Goal: Task Accomplishment & Management: Manage account settings

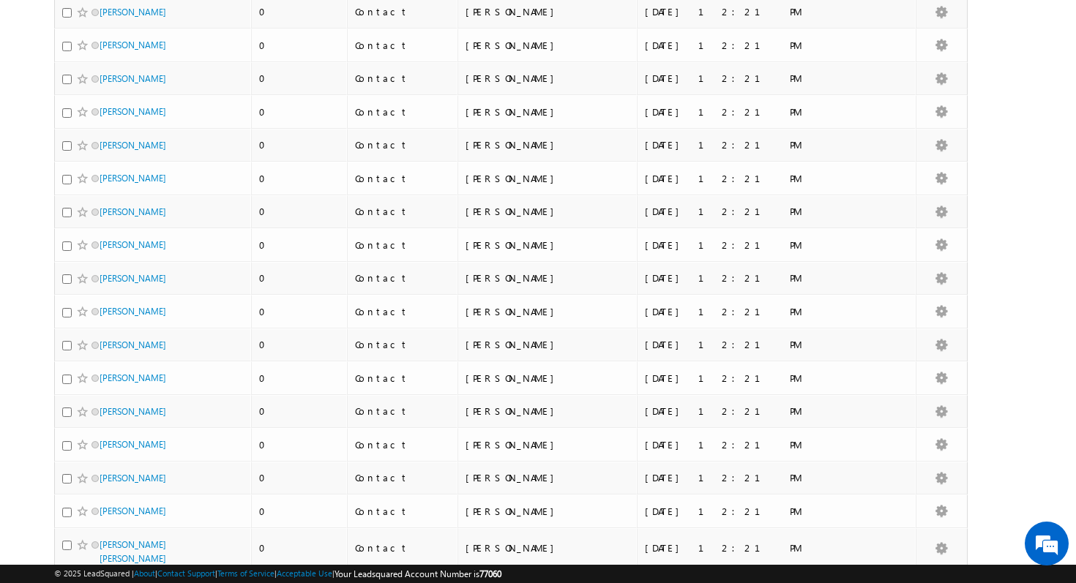
scroll to position [7088, 0]
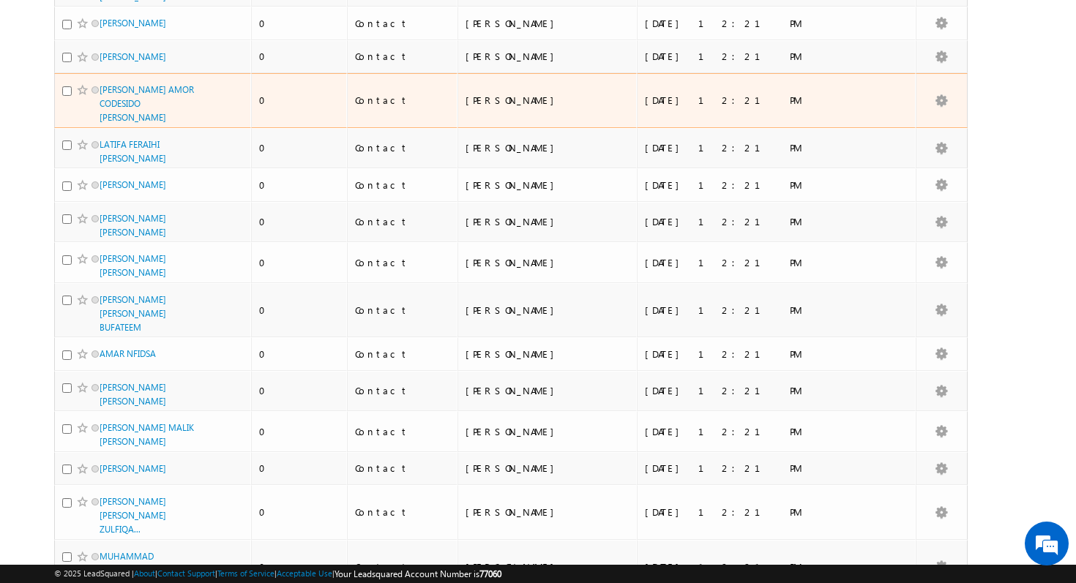
scroll to position [7560, 0]
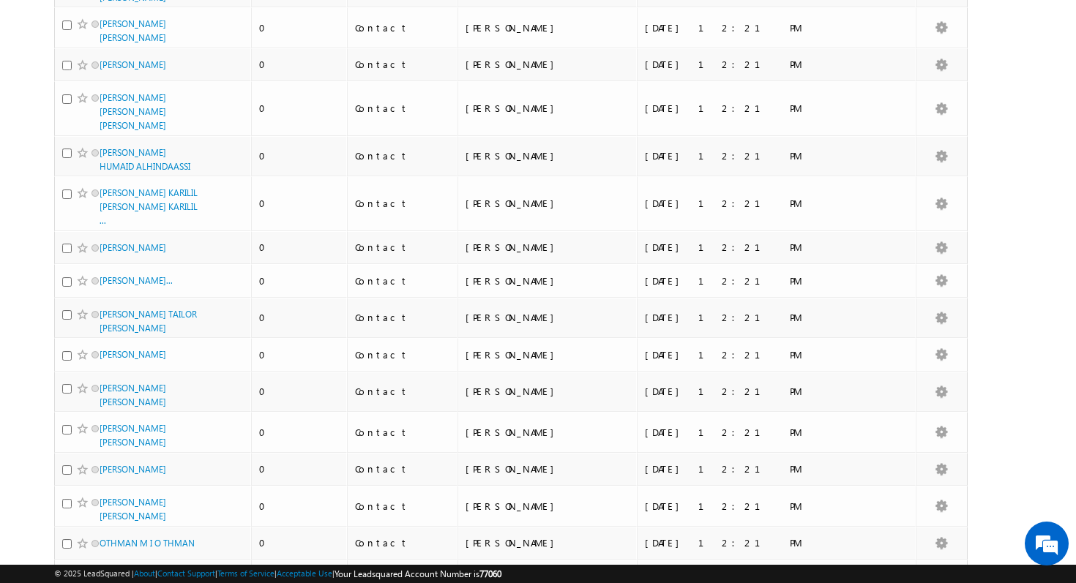
scroll to position [0, 0]
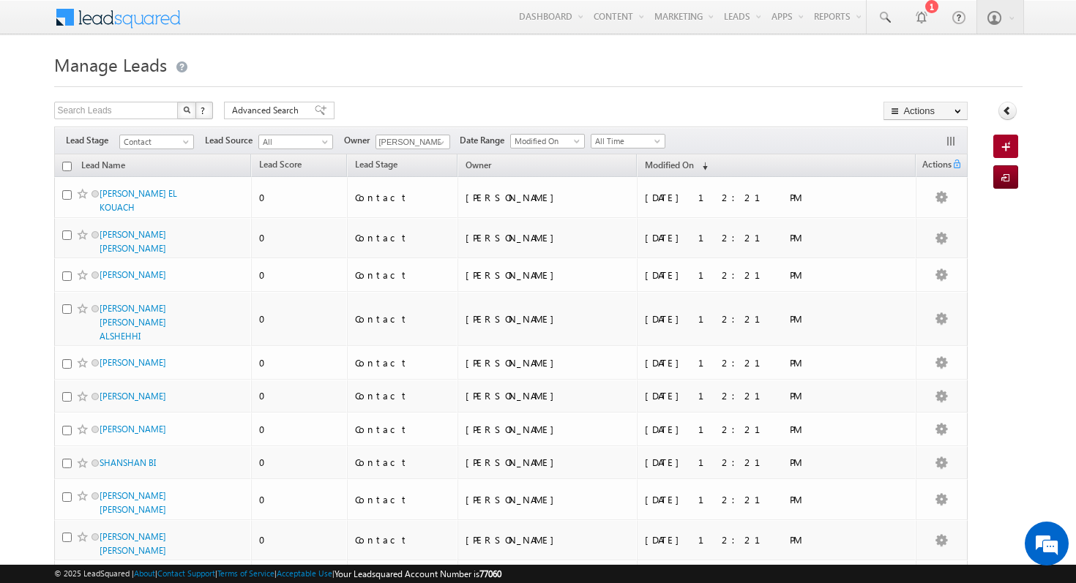
click at [64, 168] on input "checkbox" at bounding box center [67, 167] width 10 height 10
checkbox input "true"
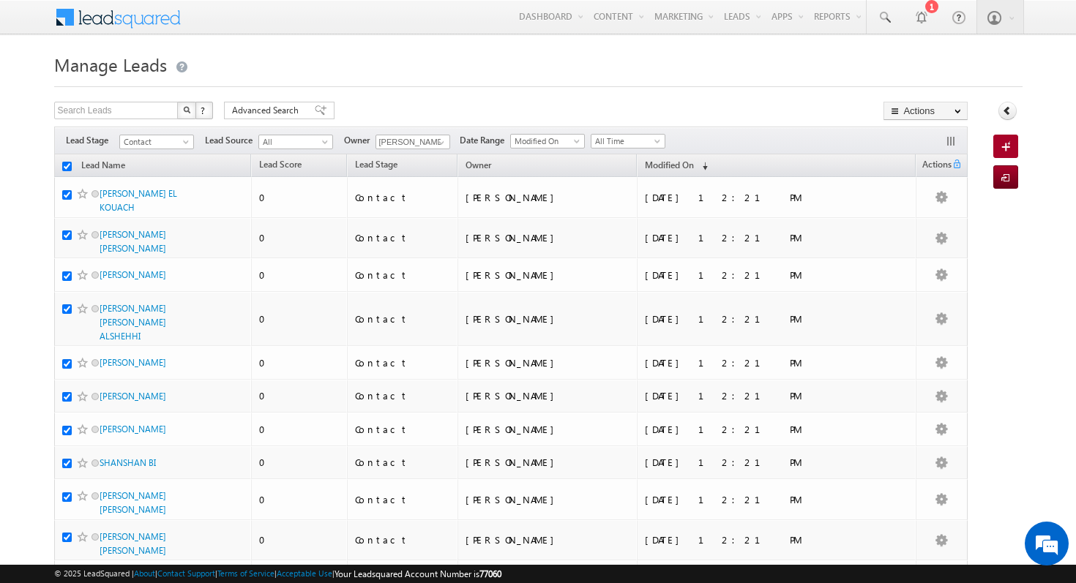
checkbox input "true"
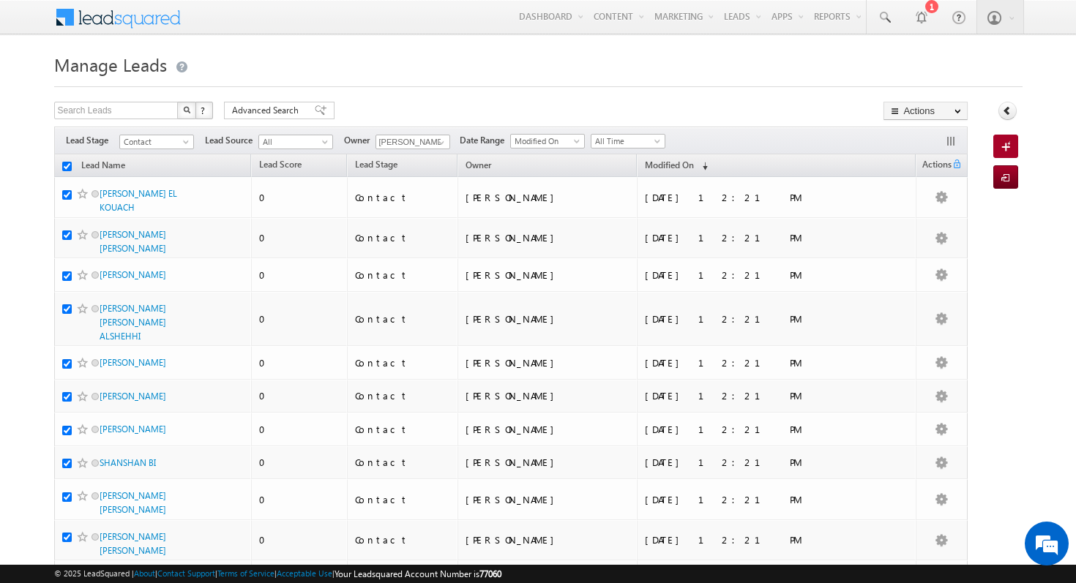
checkbox input "true"
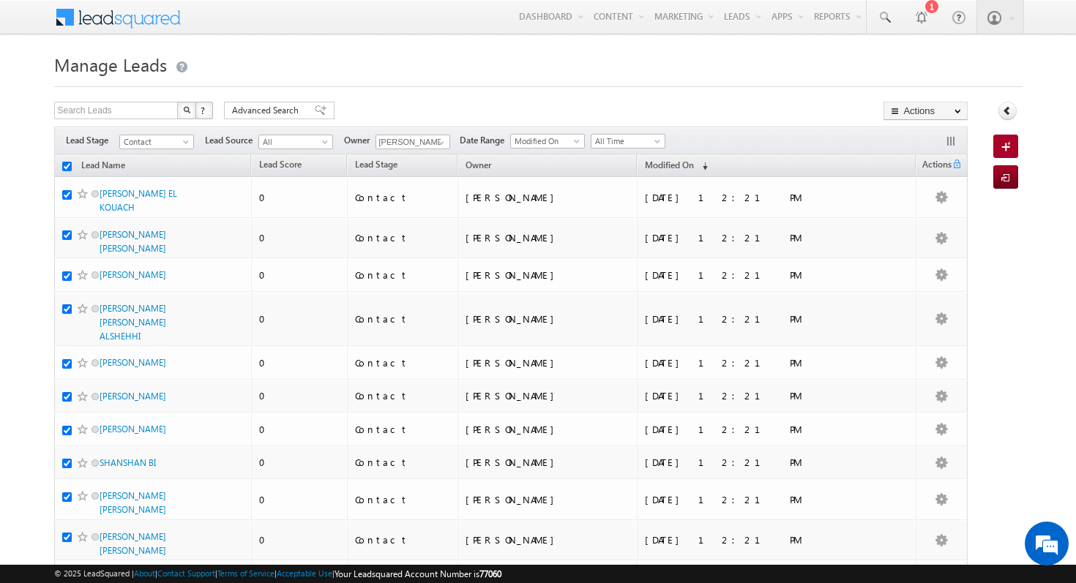
checkbox input "true"
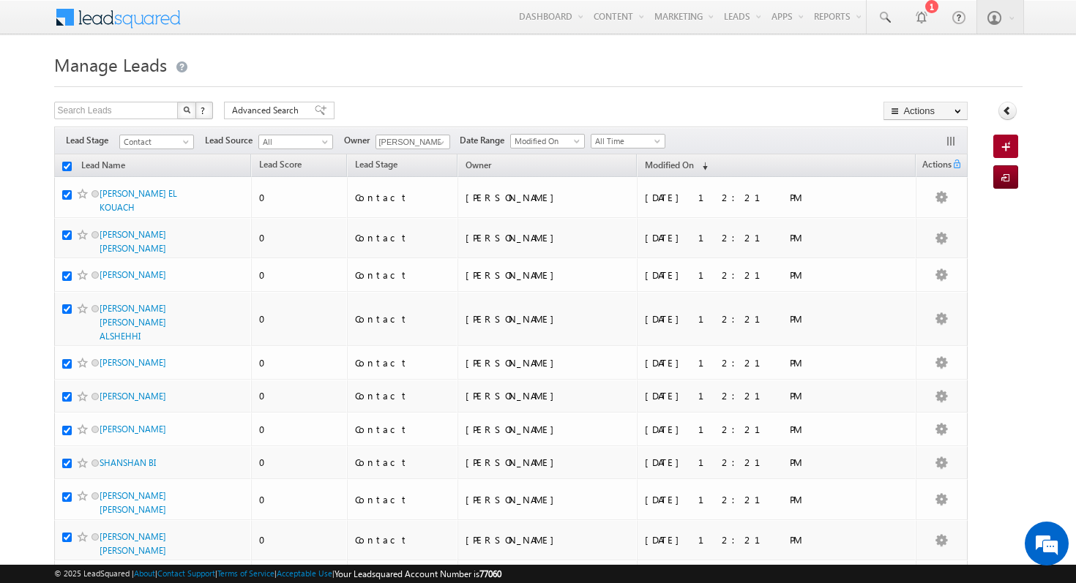
checkbox input "true"
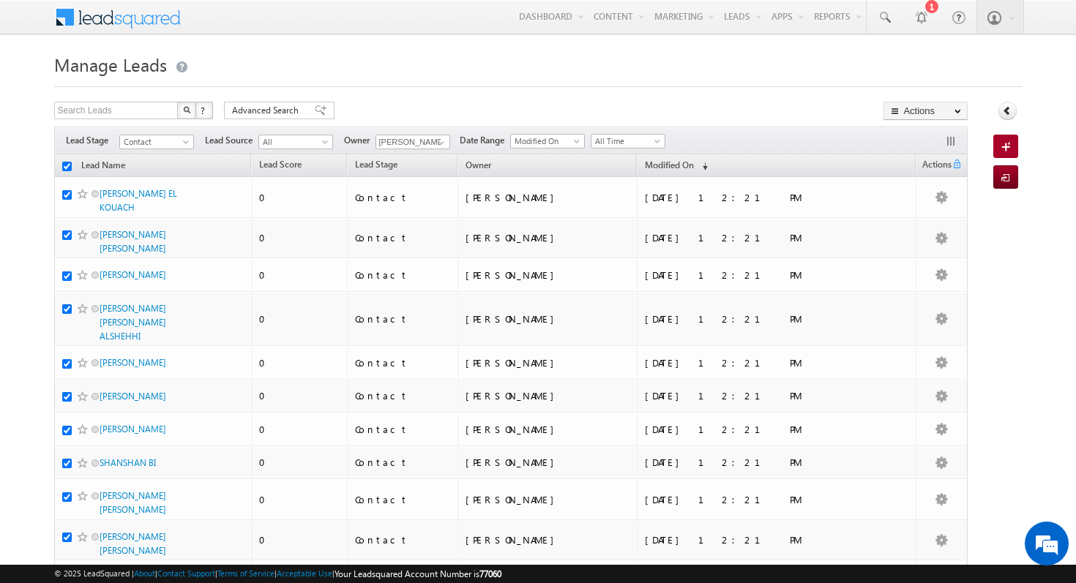
checkbox input "true"
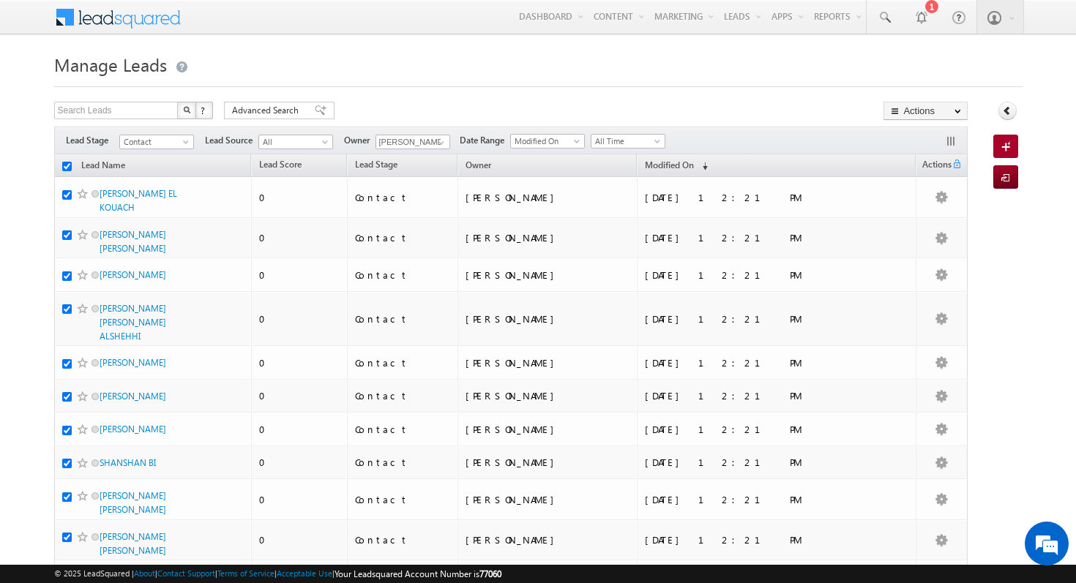
checkbox input "true"
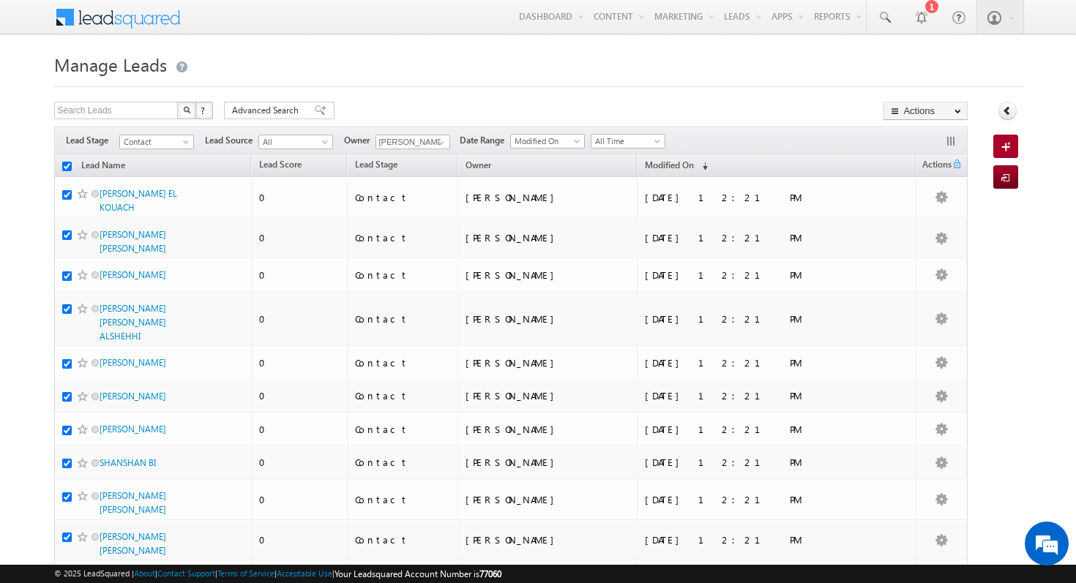
checkbox input "true"
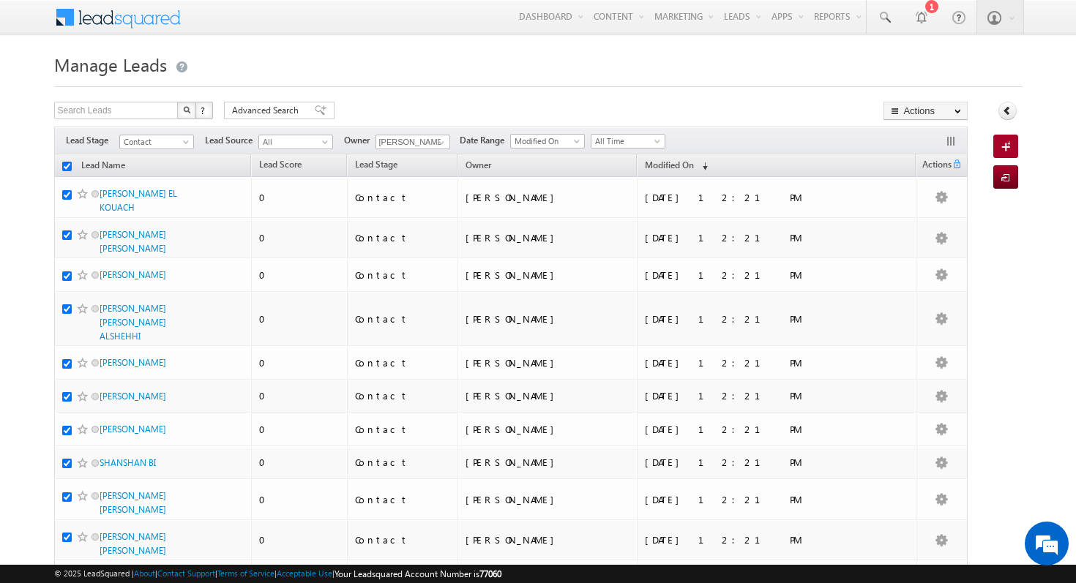
checkbox input "true"
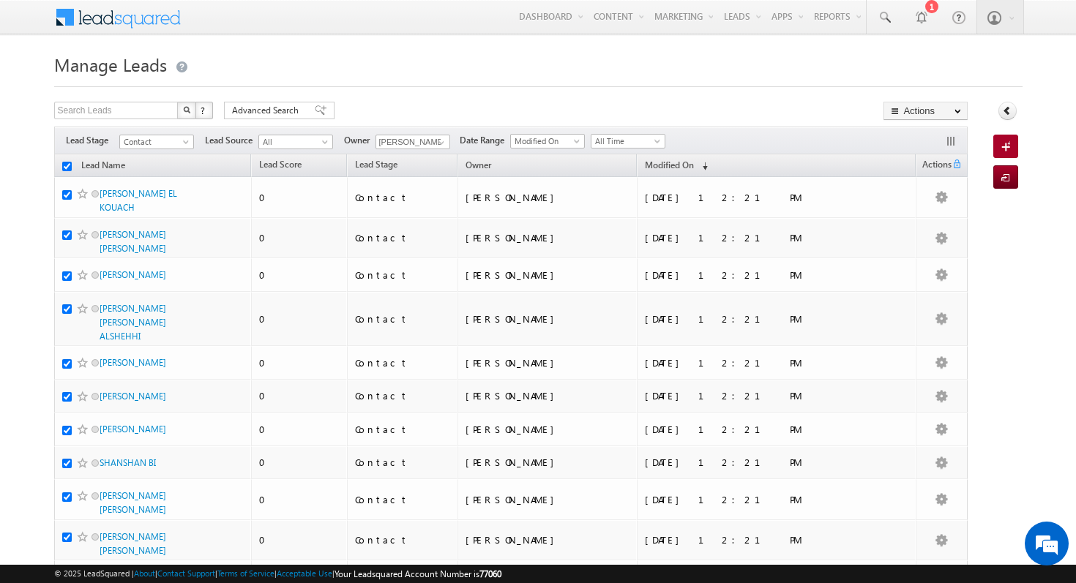
checkbox input "true"
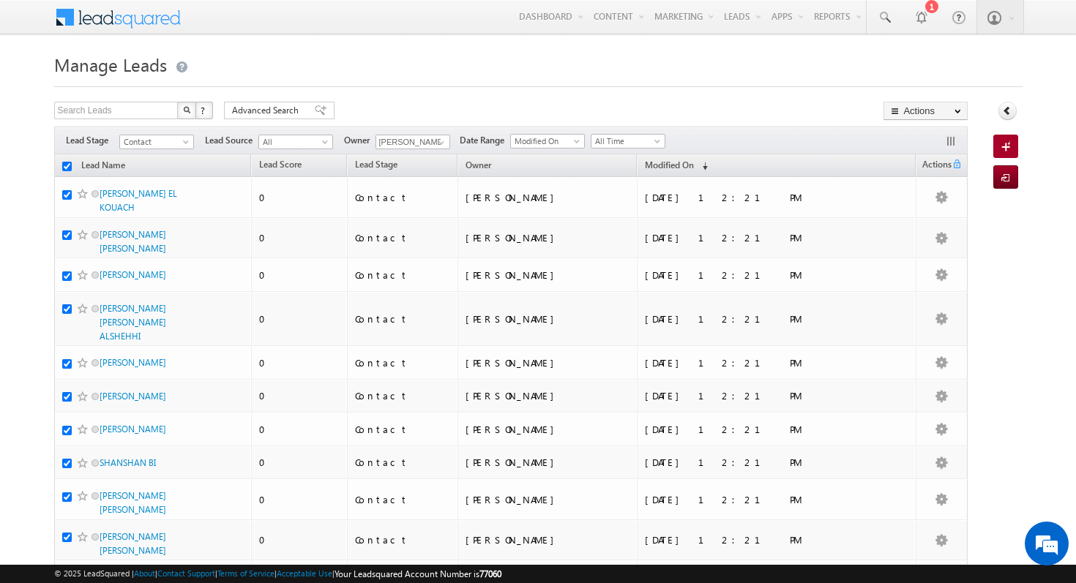
checkbox input "true"
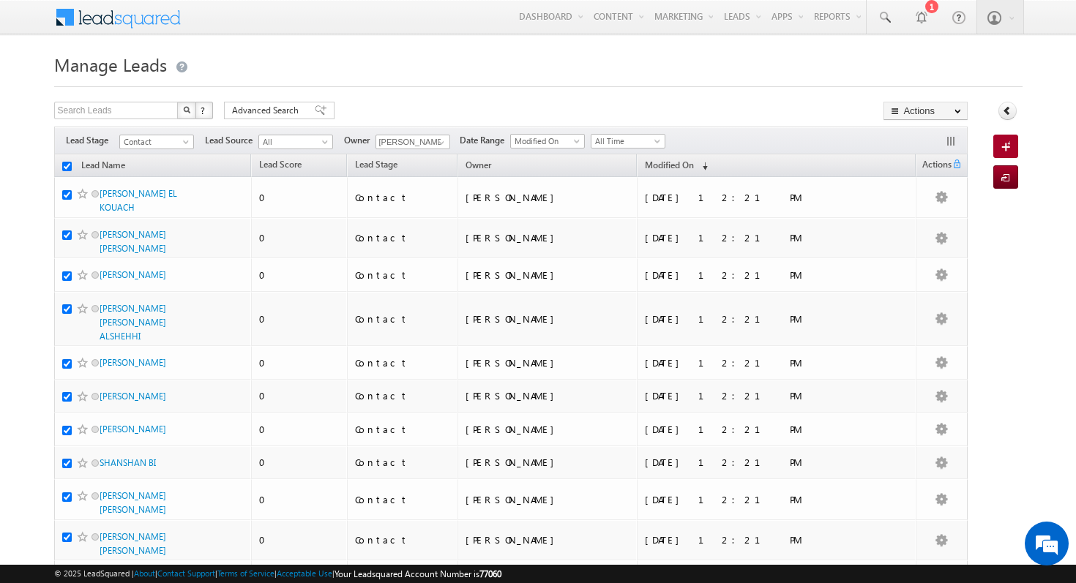
checkbox input "true"
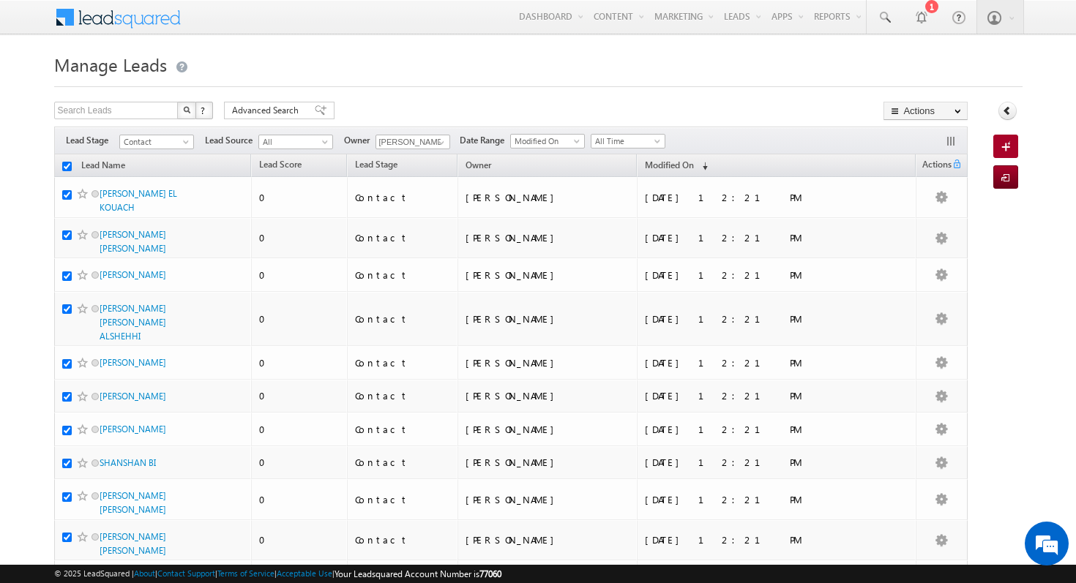
checkbox input "true"
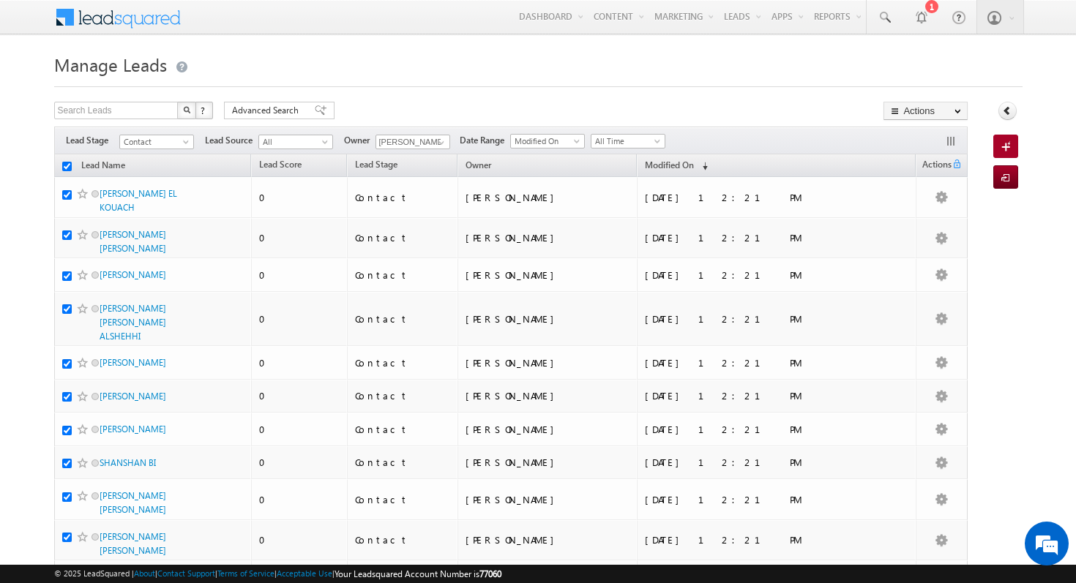
checkbox input "true"
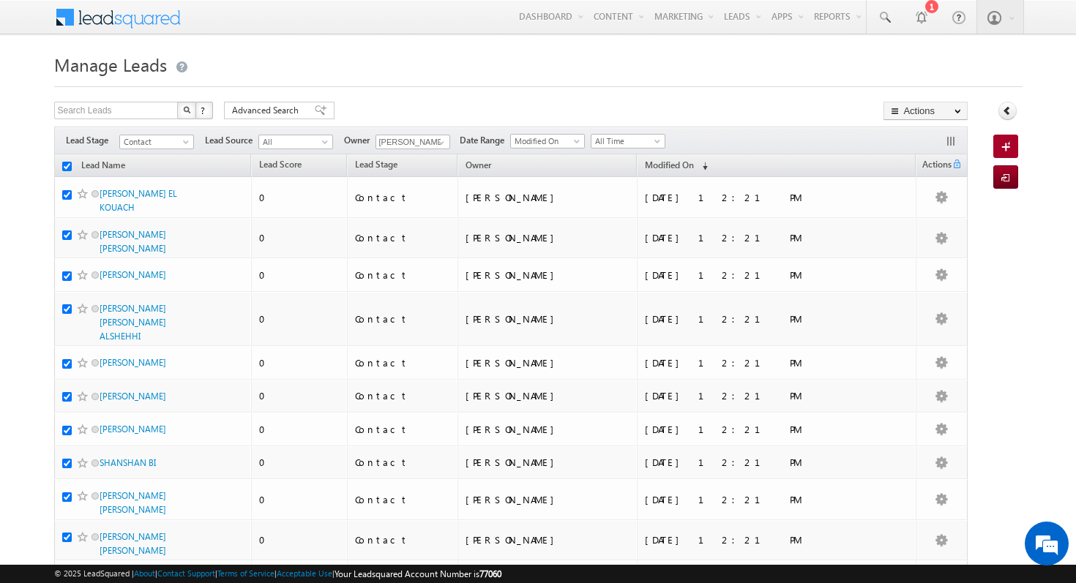
checkbox input "true"
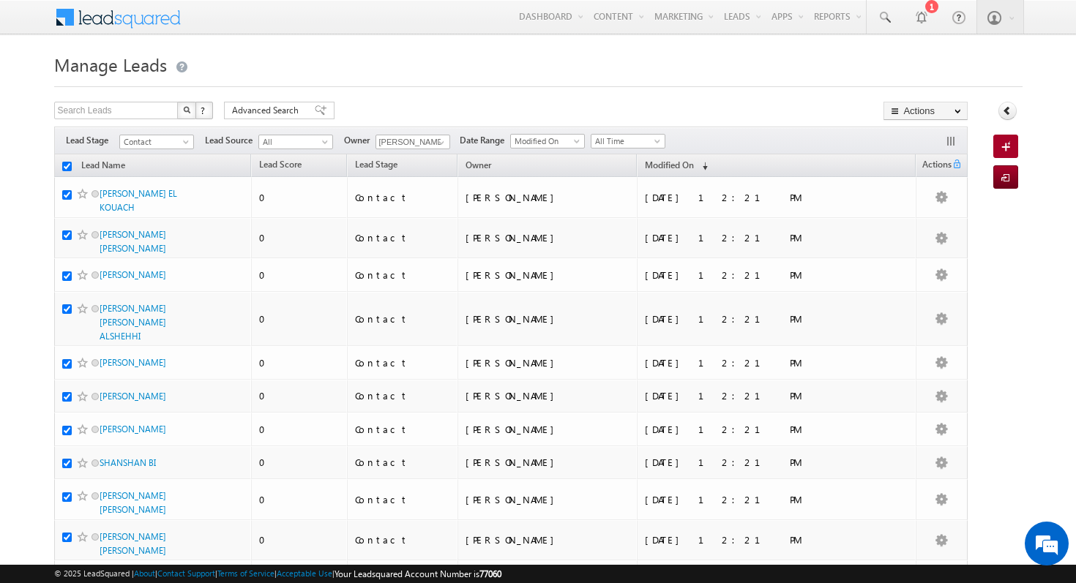
checkbox input "true"
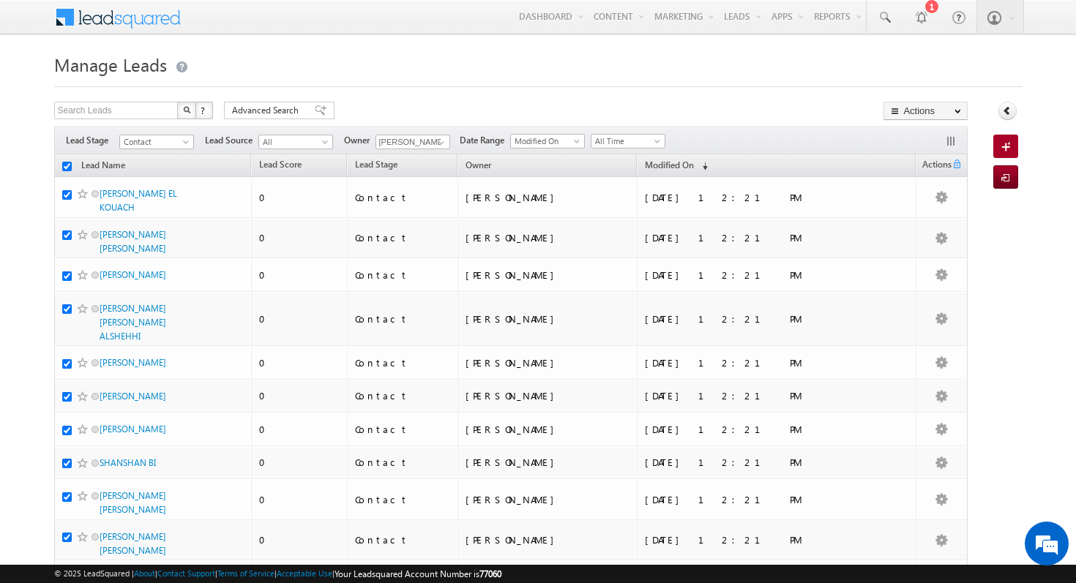
checkbox input "true"
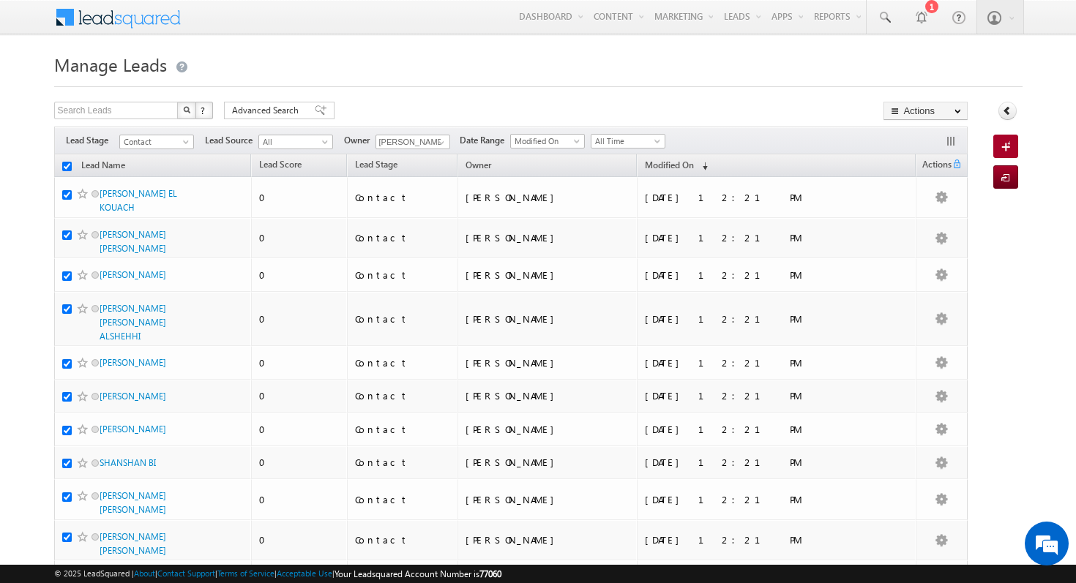
checkbox input "true"
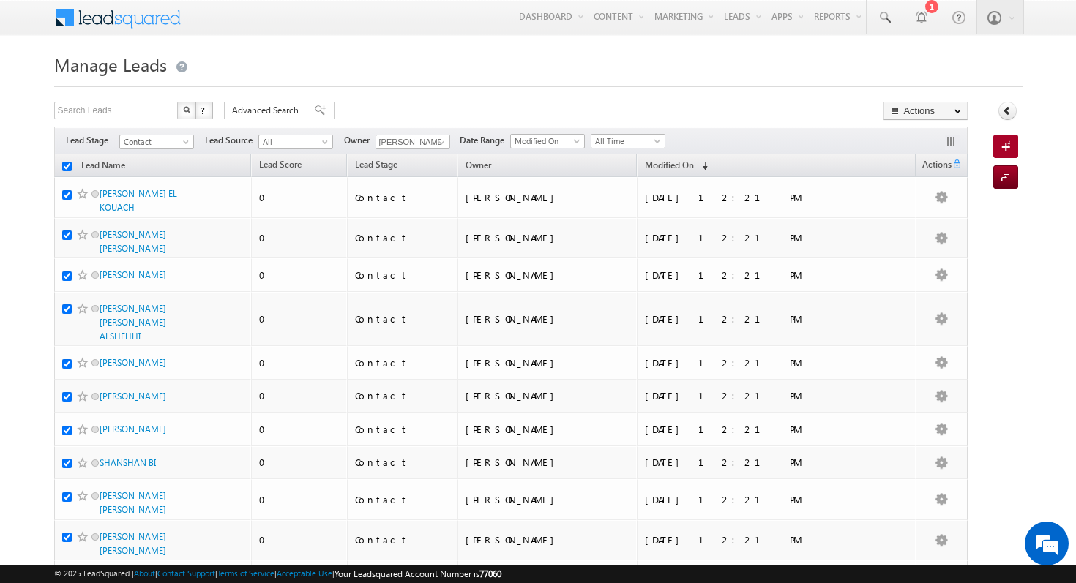
checkbox input "true"
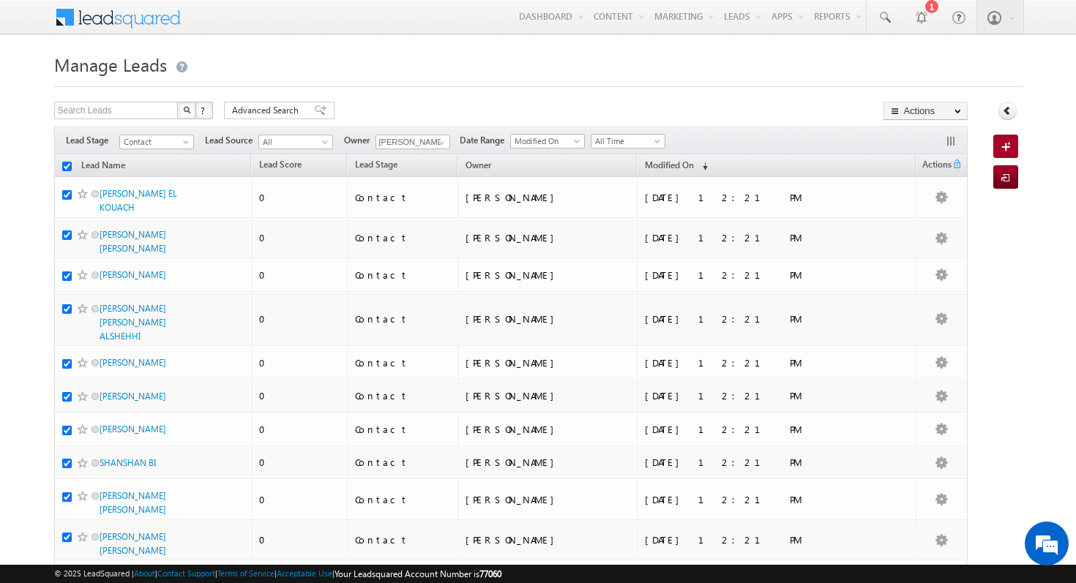
checkbox input "true"
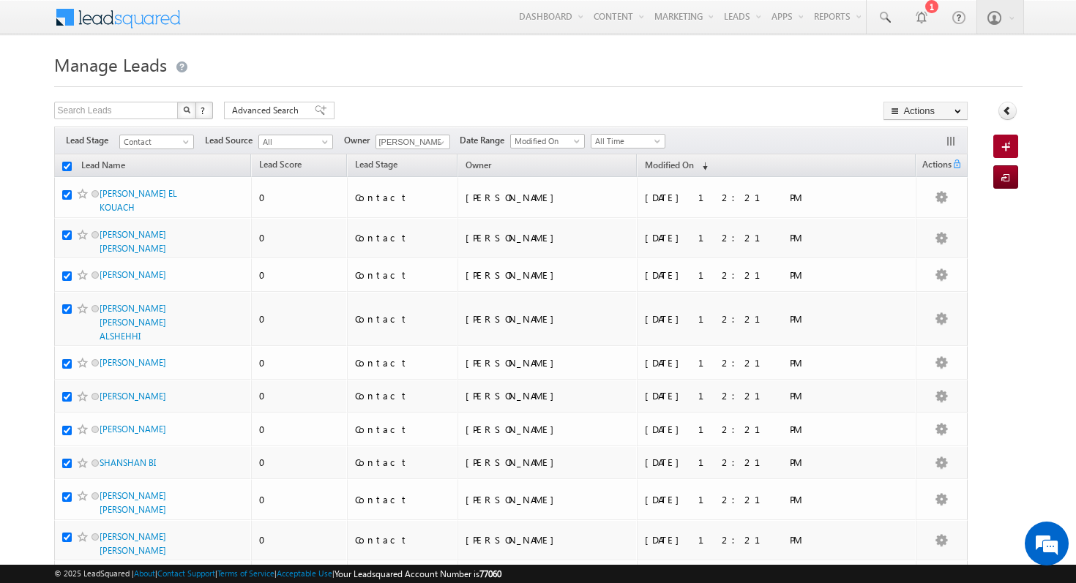
checkbox input "true"
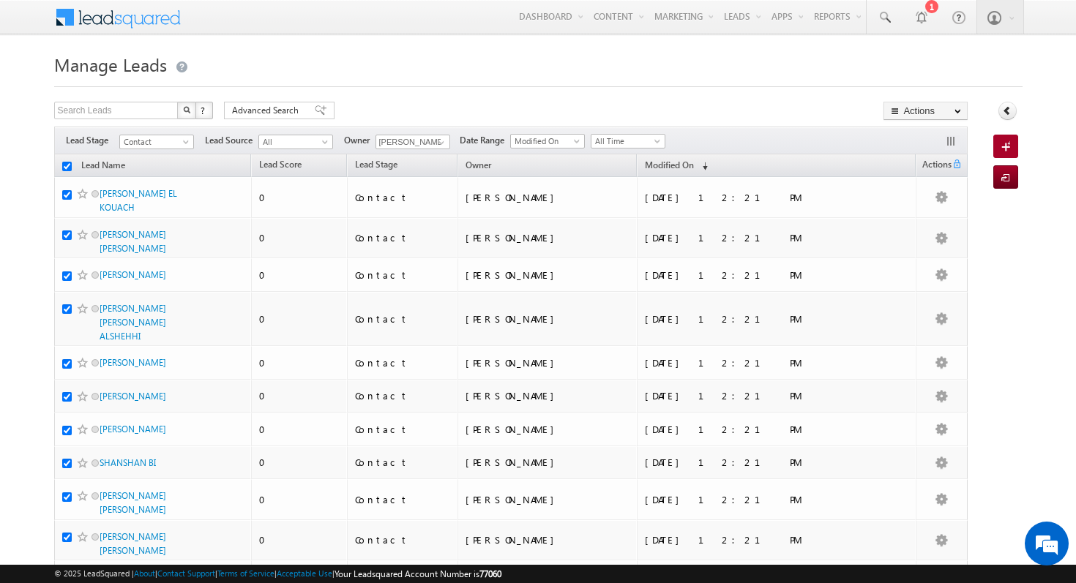
checkbox input "true"
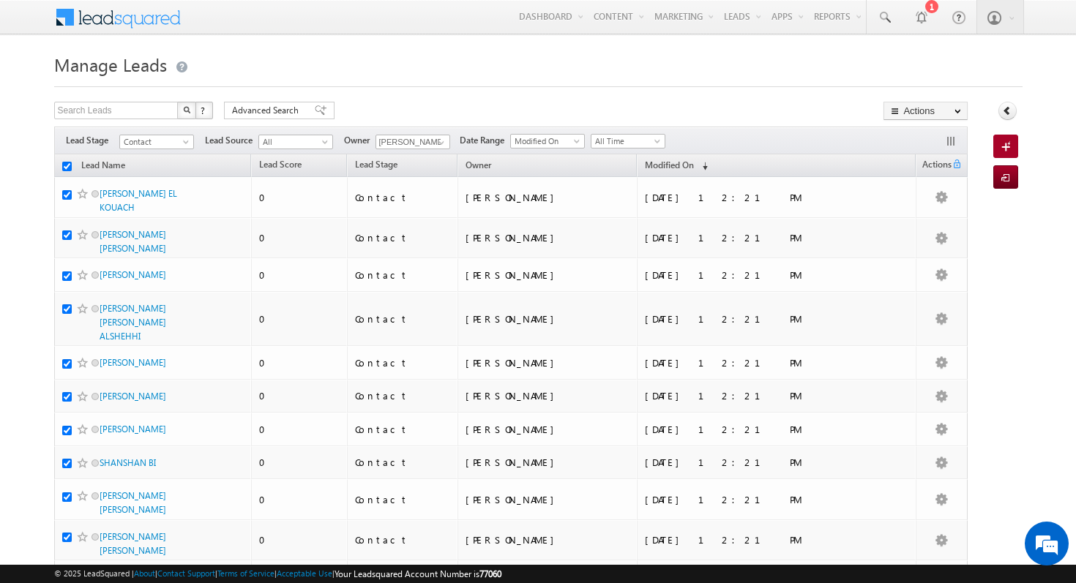
checkbox input "true"
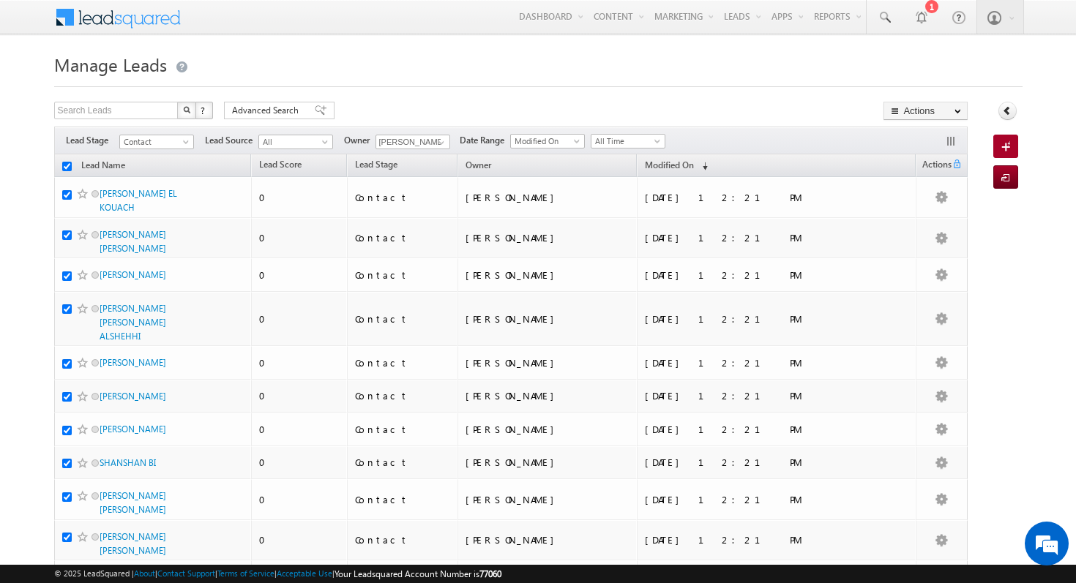
checkbox input "true"
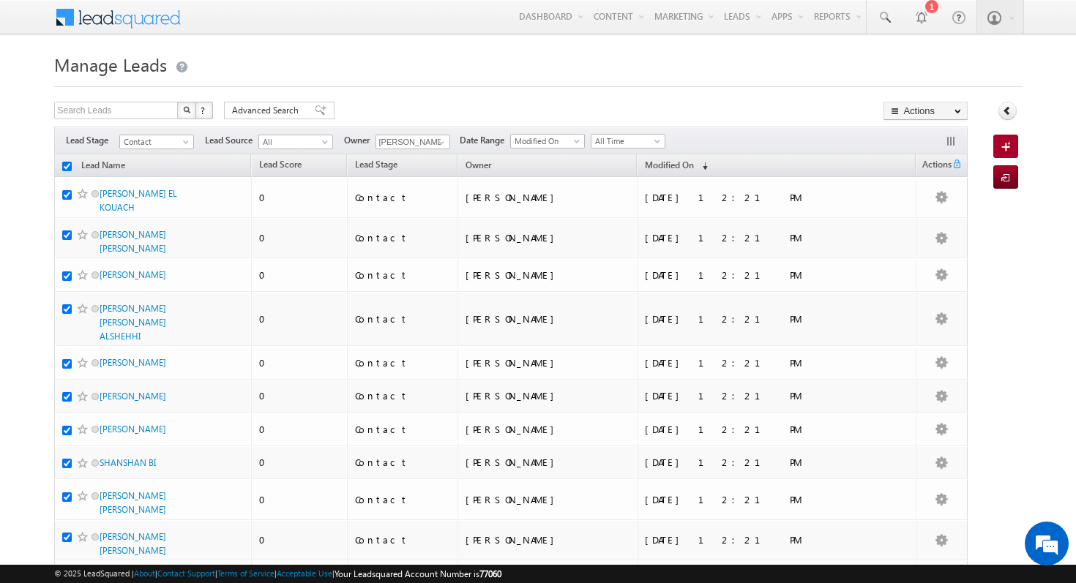
checkbox input "true"
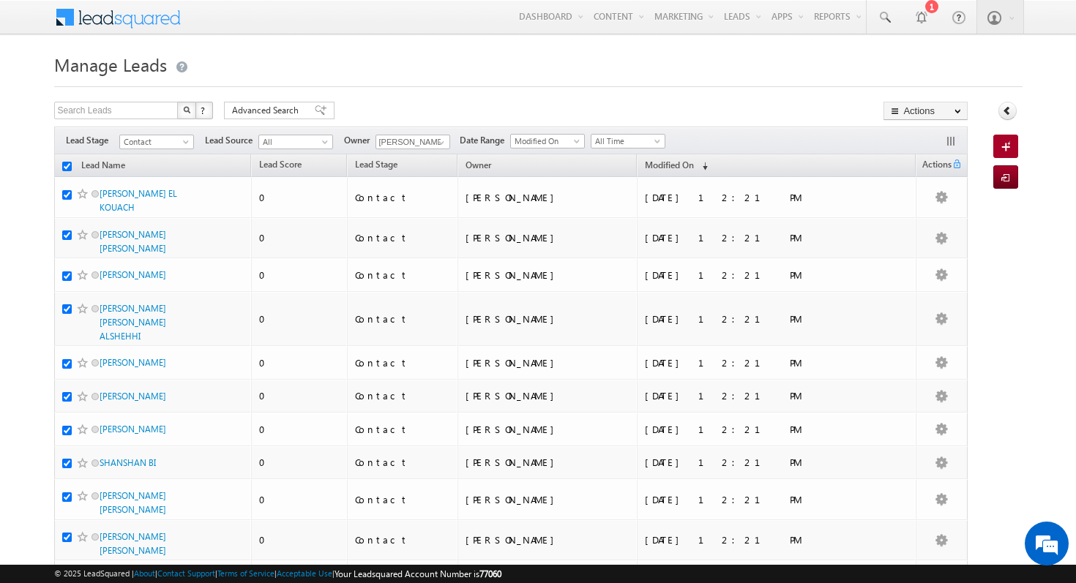
checkbox input "true"
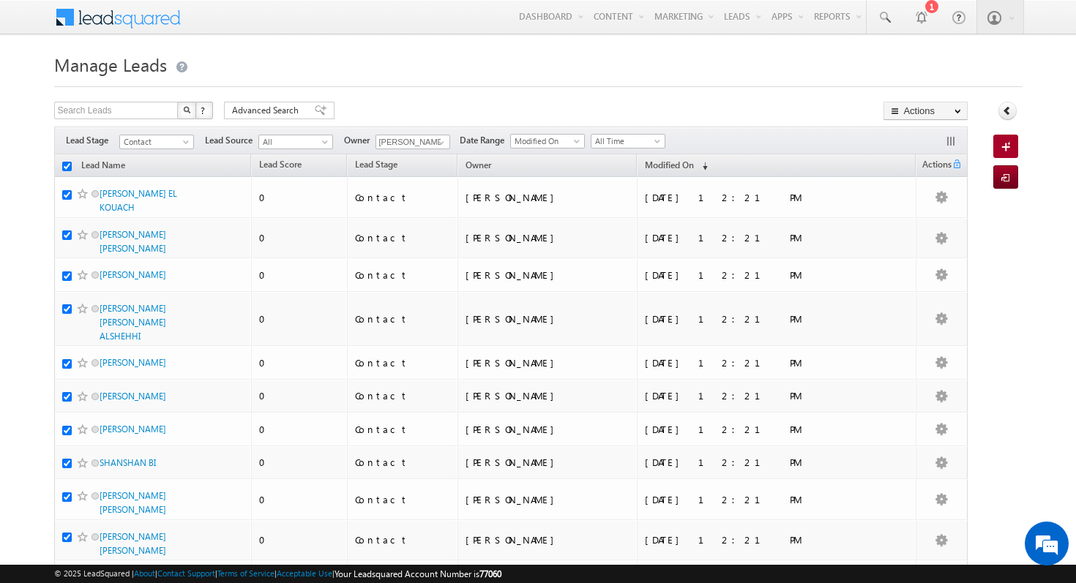
checkbox input "true"
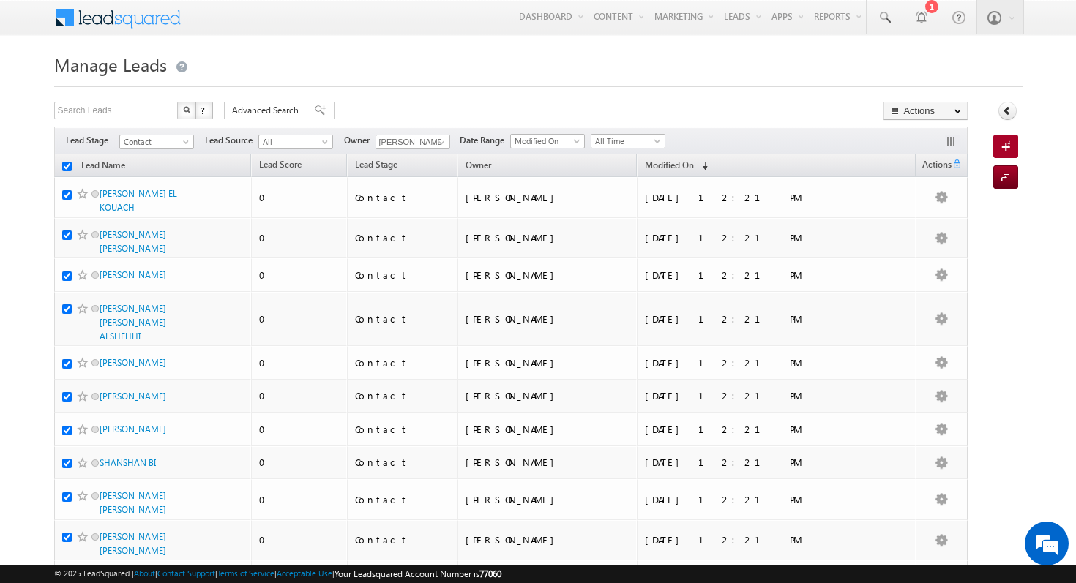
checkbox input "true"
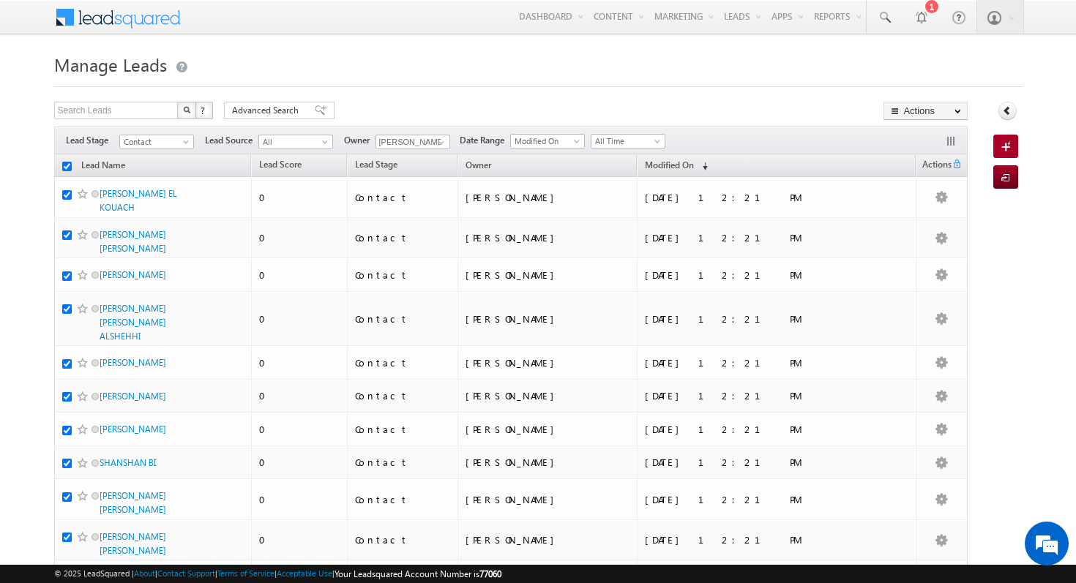
checkbox input "true"
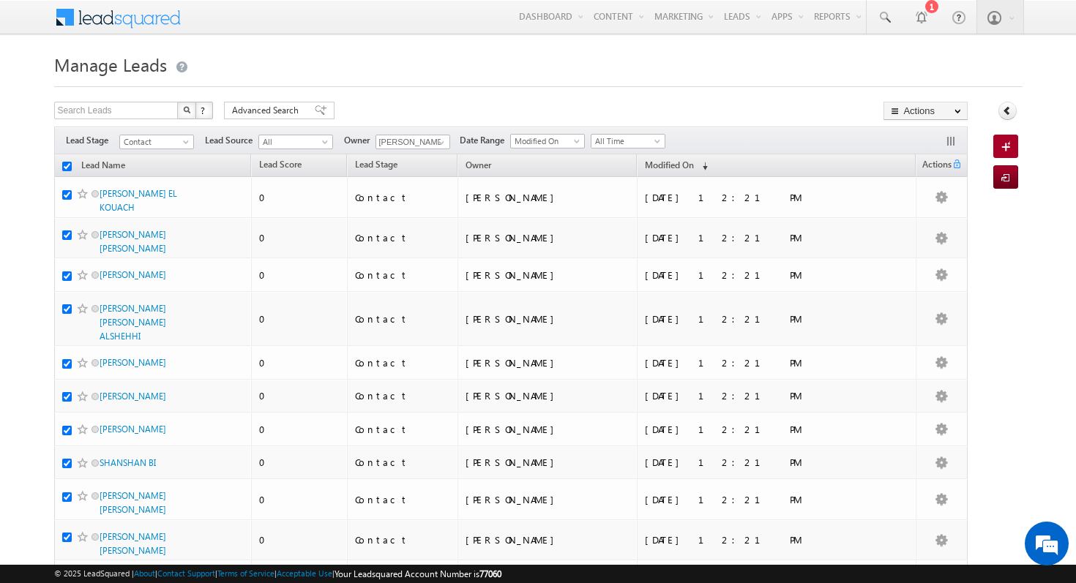
checkbox input "true"
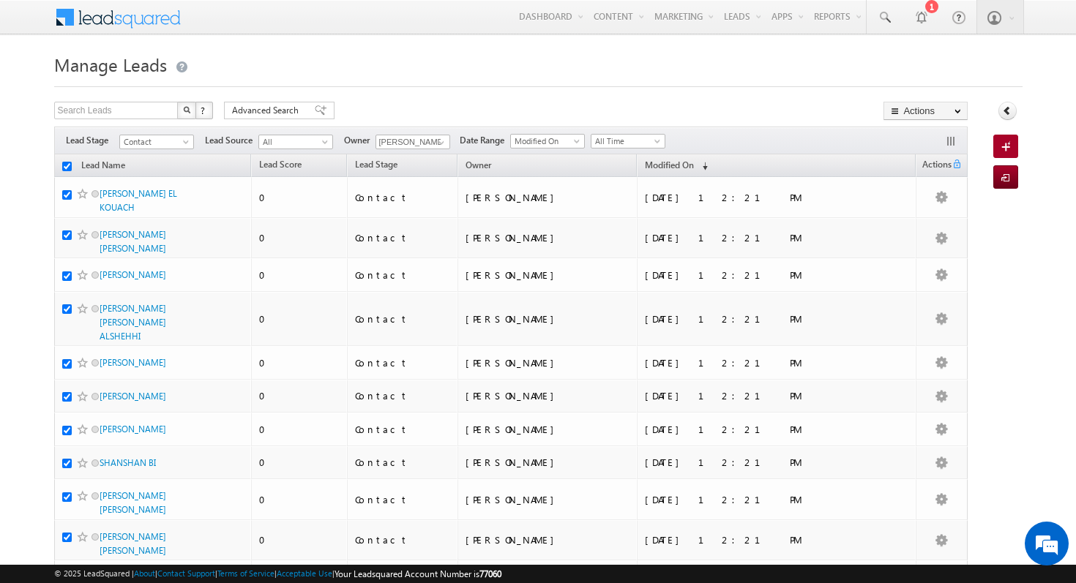
checkbox input "true"
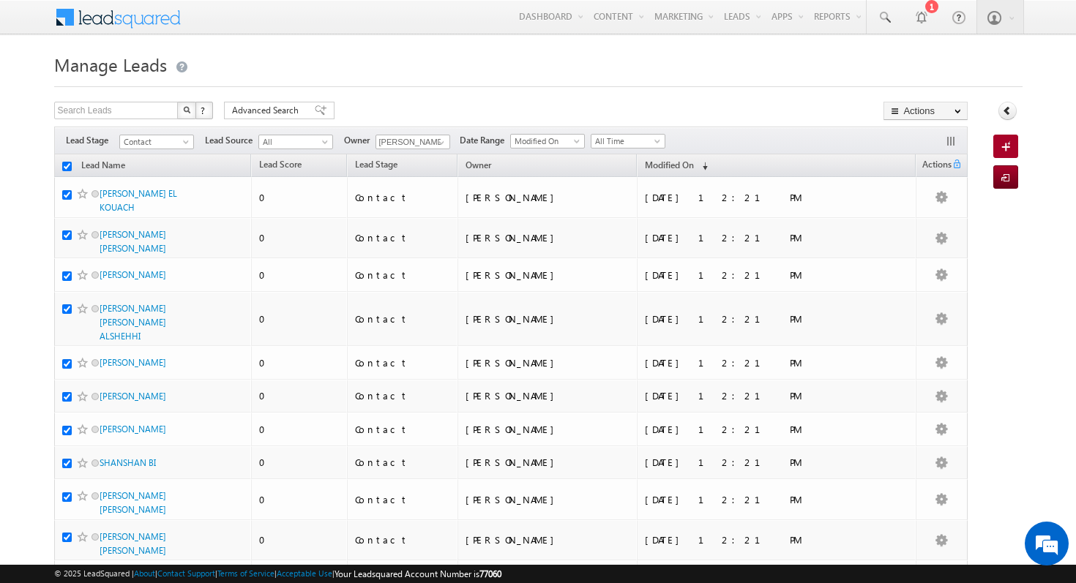
checkbox input "true"
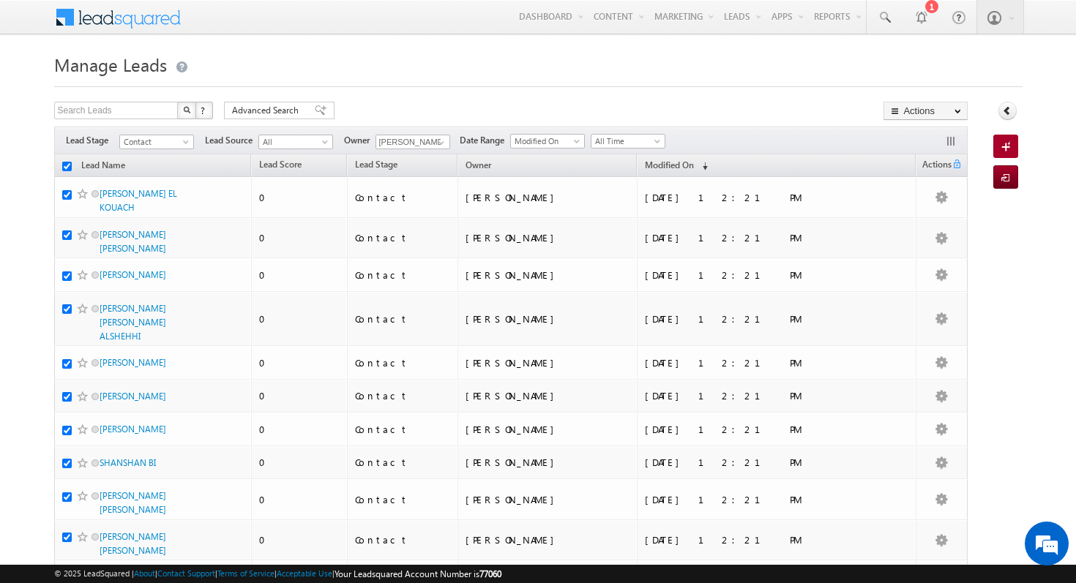
checkbox input "true"
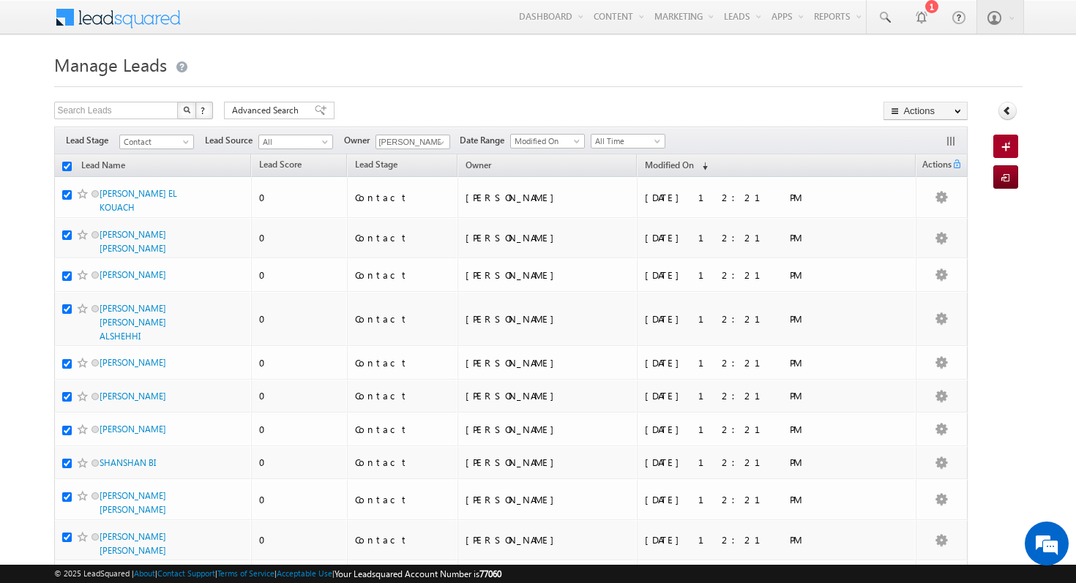
checkbox input "true"
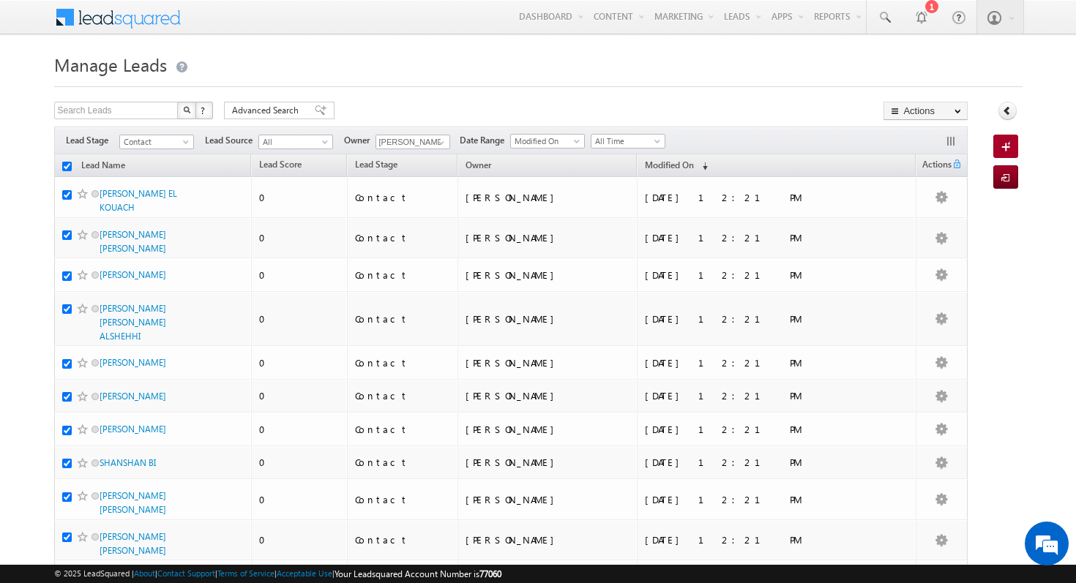
checkbox input "true"
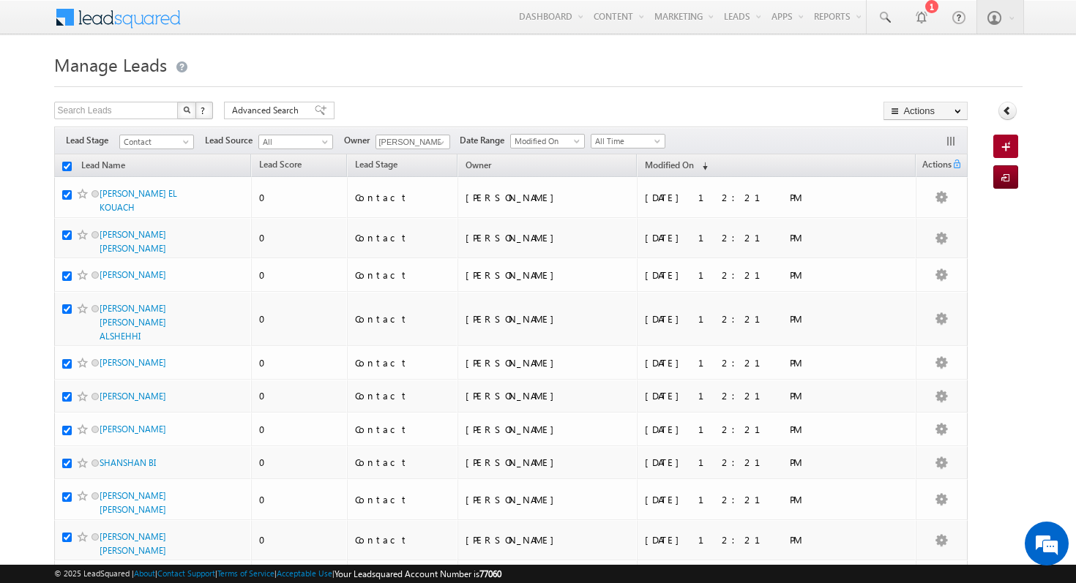
checkbox input "true"
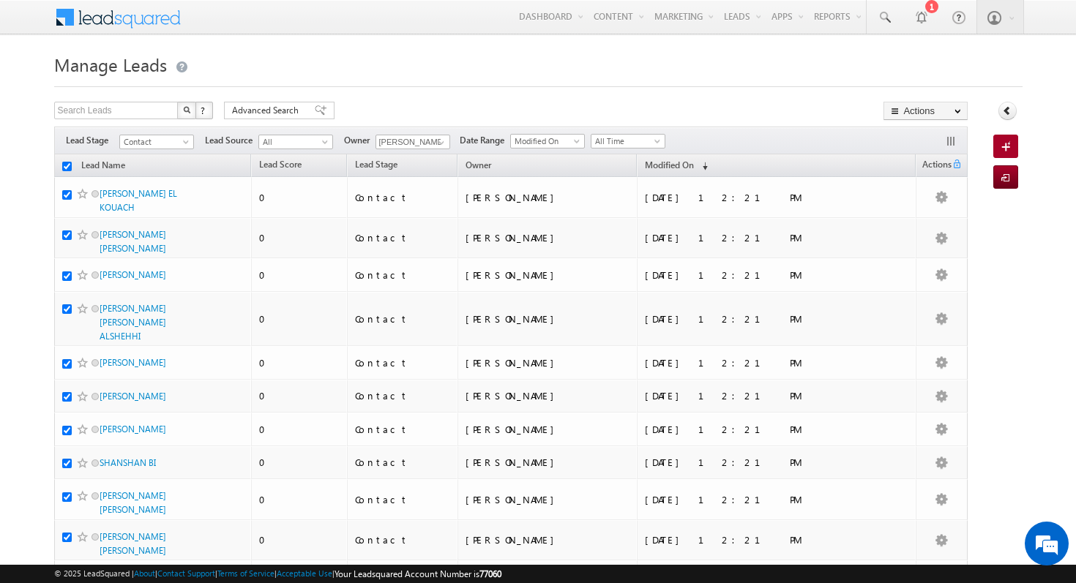
checkbox input "true"
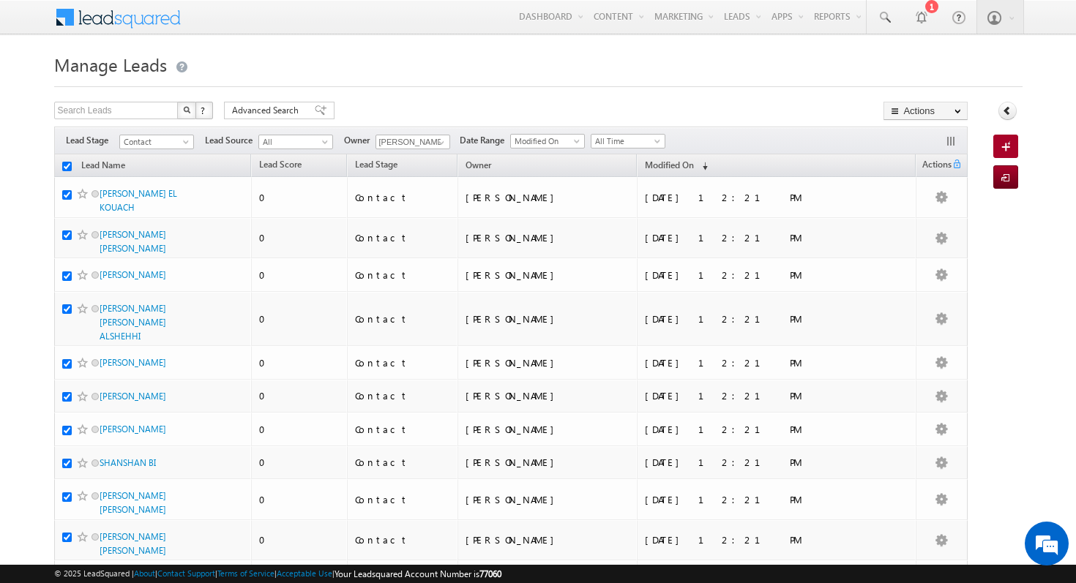
checkbox input "true"
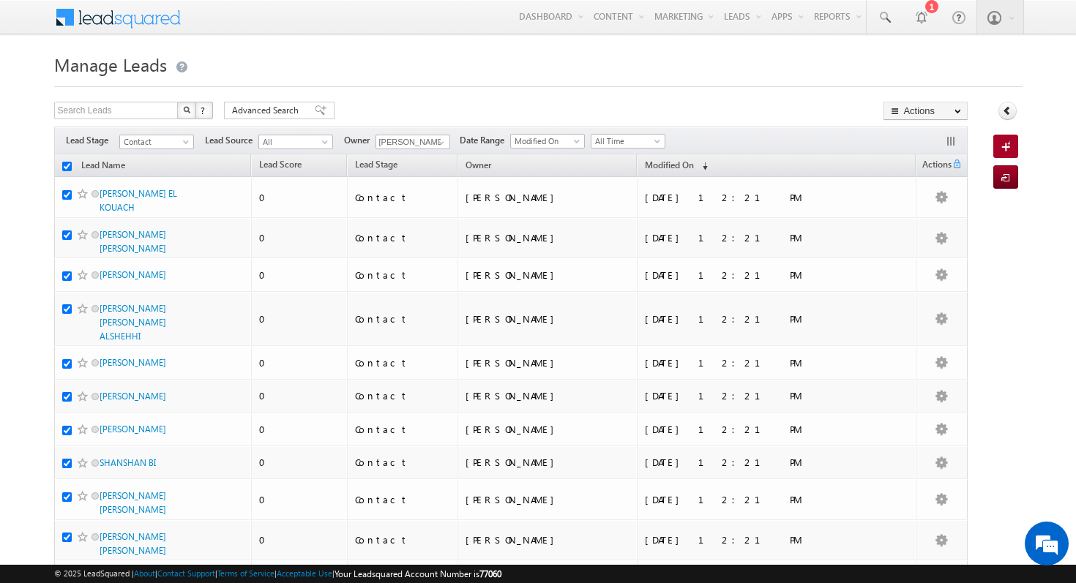
checkbox input "true"
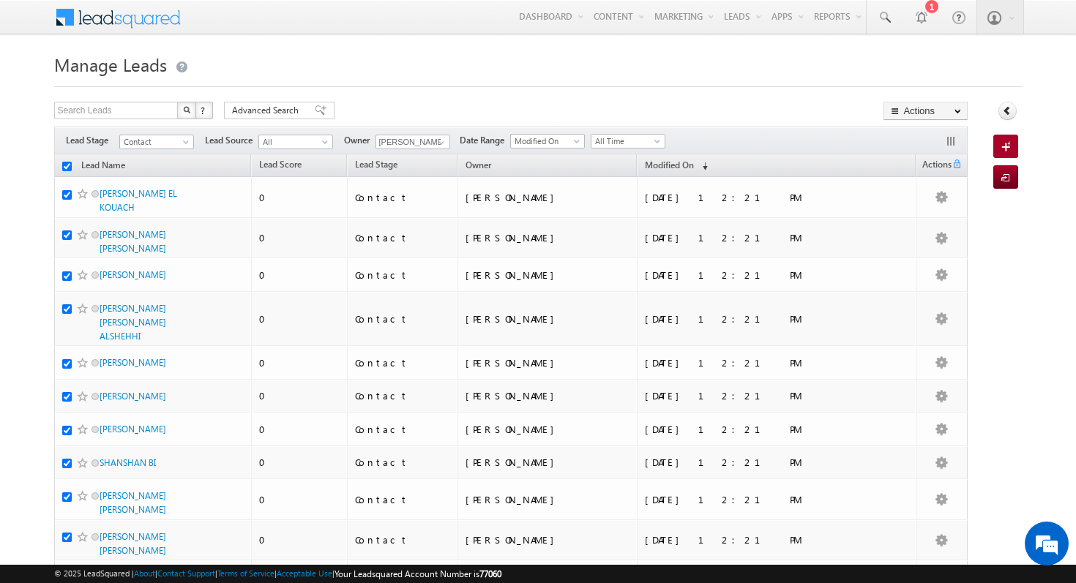
checkbox input "true"
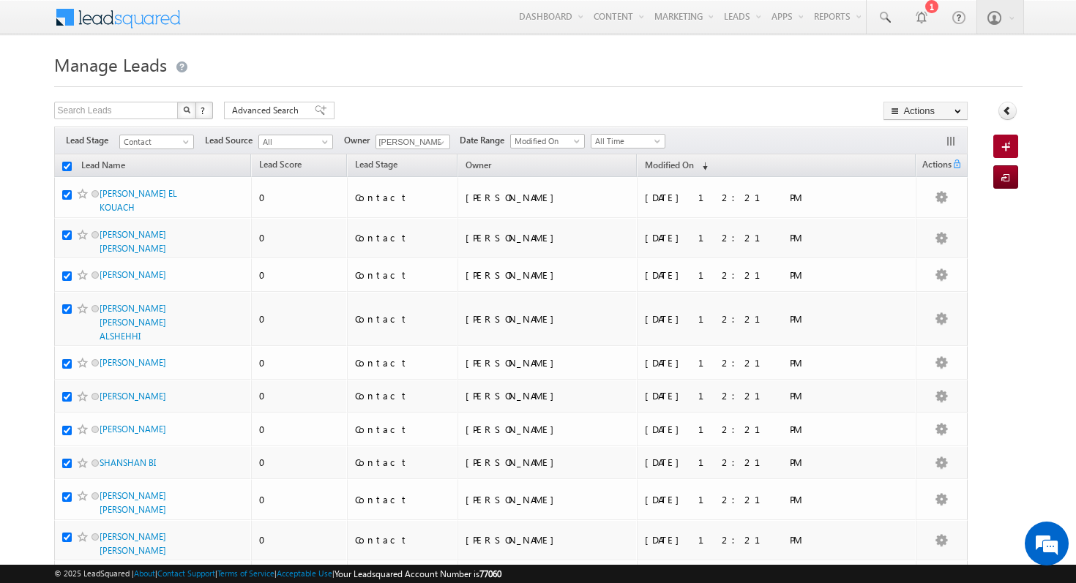
checkbox input "true"
click at [618, 143] on span "All Time" at bounding box center [627, 141] width 70 height 13
click at [552, 141] on span "Modified On" at bounding box center [546, 141] width 70 height 13
click at [293, 142] on span "All" at bounding box center [294, 141] width 70 height 13
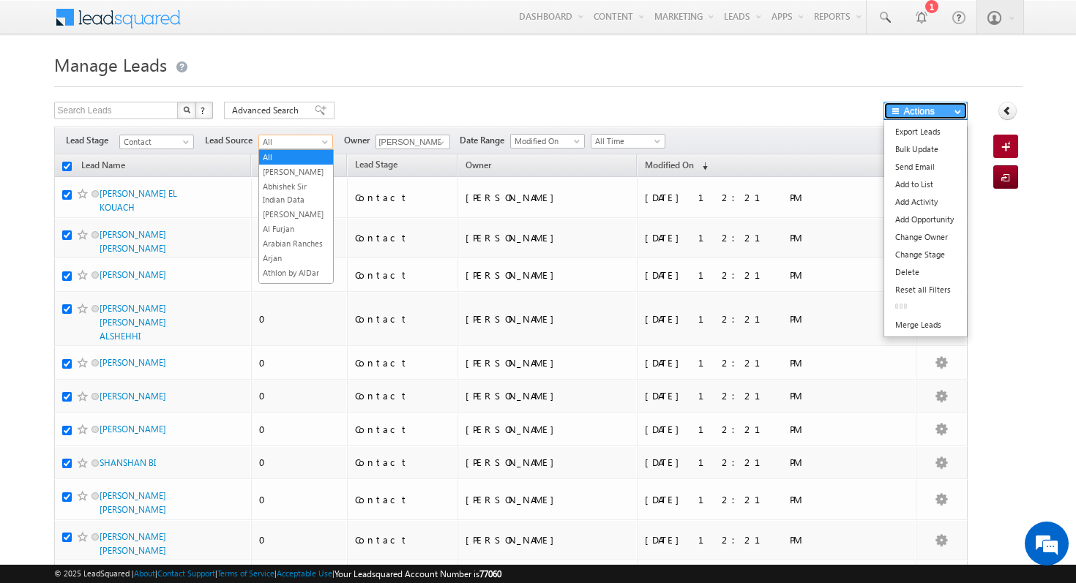
click at [941, 112] on button "Actions" at bounding box center [926, 111] width 84 height 18
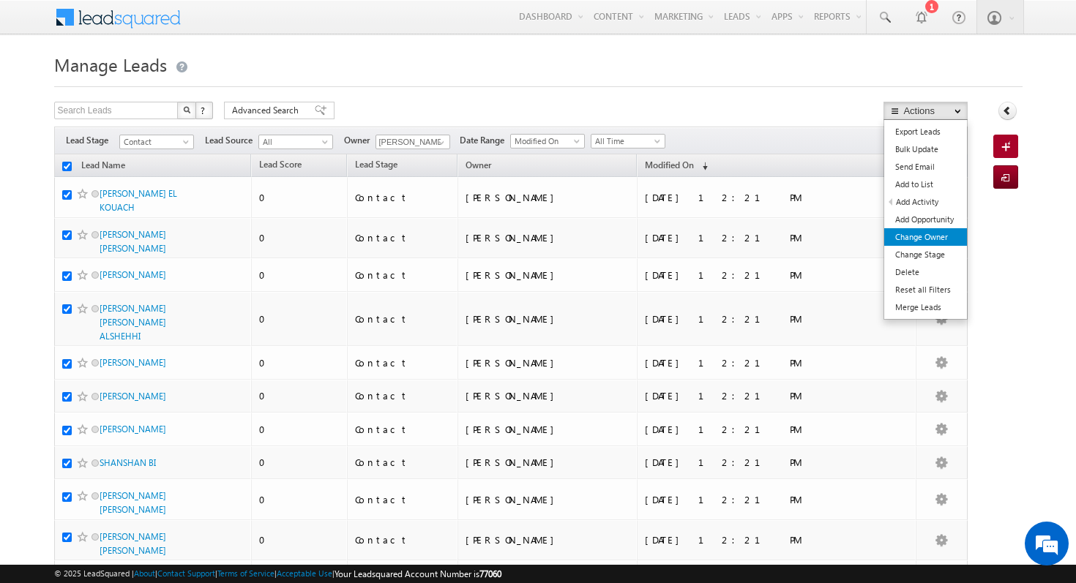
click at [929, 242] on link "Change Owner" at bounding box center [925, 237] width 83 height 18
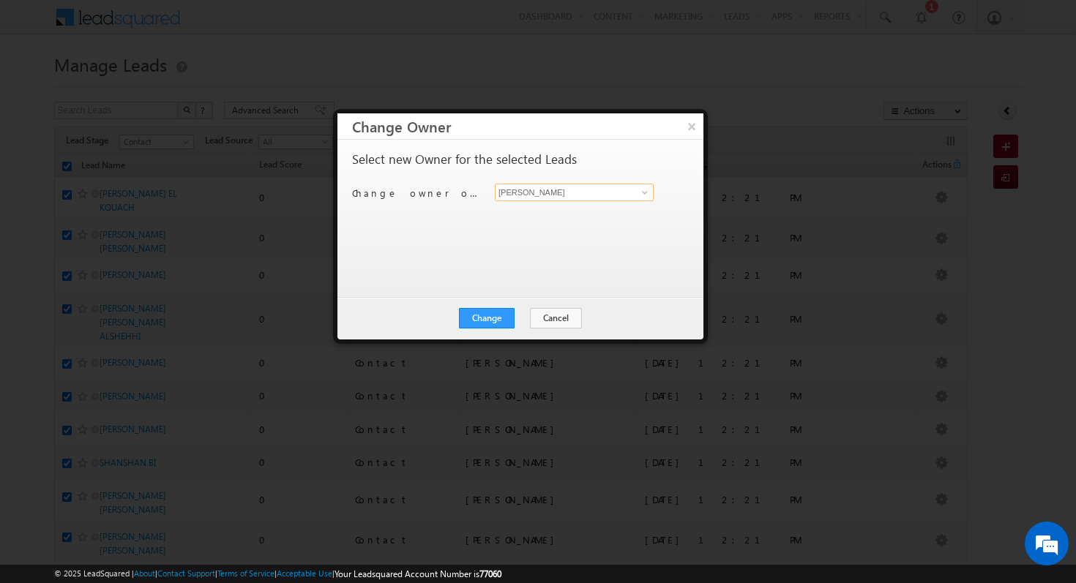
click at [577, 195] on input "[PERSON_NAME]" at bounding box center [574, 193] width 159 height 18
click at [646, 192] on span at bounding box center [645, 193] width 12 height 12
click at [588, 246] on span "Shubham.Mhaske@indglobal.ae" at bounding box center [567, 247] width 132 height 11
click at [496, 316] on button "Change" at bounding box center [487, 318] width 56 height 20
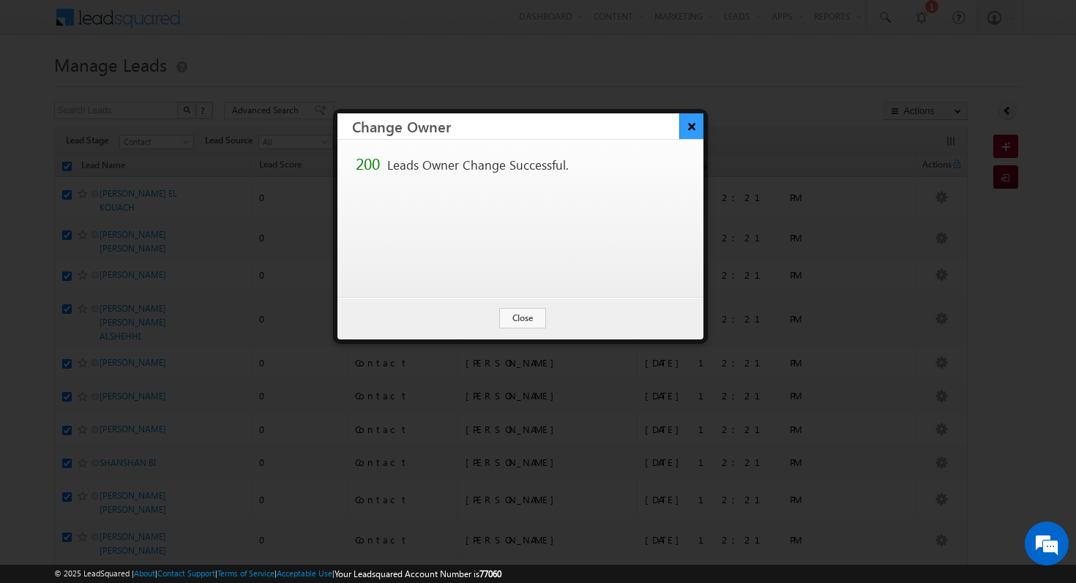
click at [689, 132] on button "×" at bounding box center [691, 126] width 24 height 26
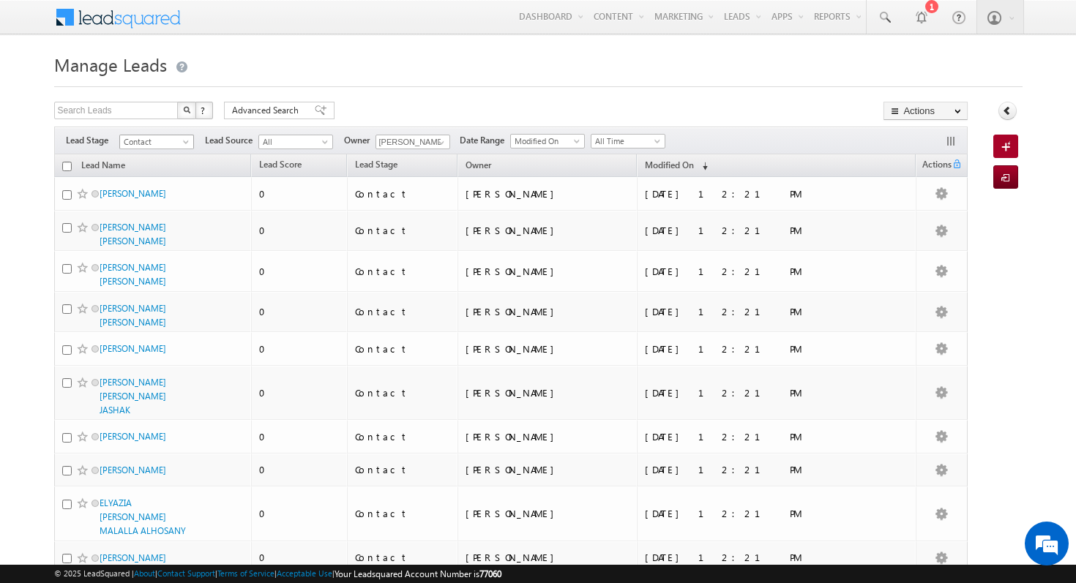
click at [170, 141] on span "Contact" at bounding box center [155, 141] width 70 height 13
click at [168, 185] on link "Prospect" at bounding box center [157, 186] width 74 height 13
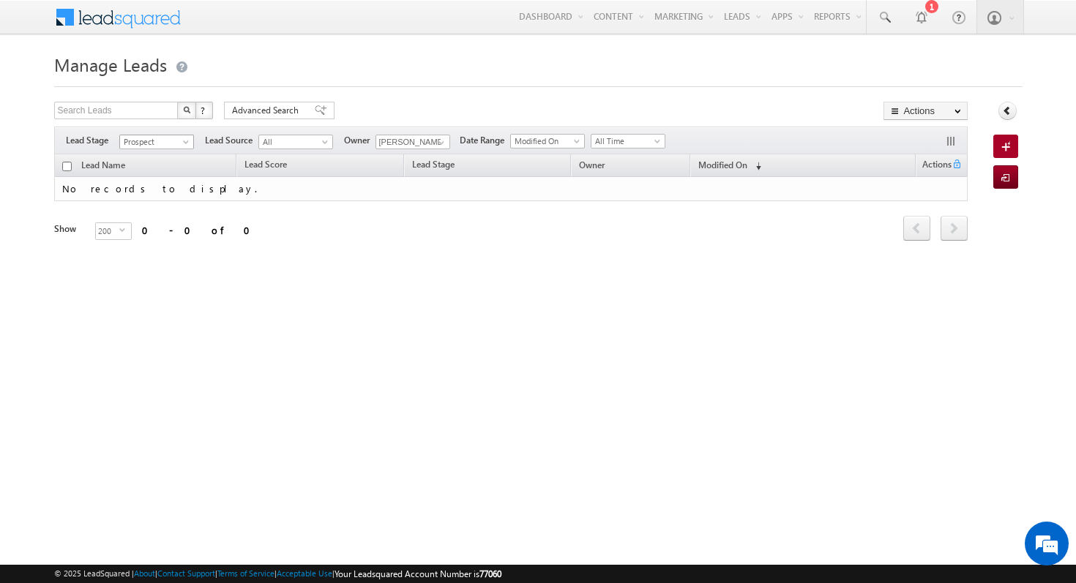
click at [171, 139] on span "Prospect" at bounding box center [155, 141] width 70 height 13
click at [176, 158] on link "All" at bounding box center [157, 157] width 74 height 13
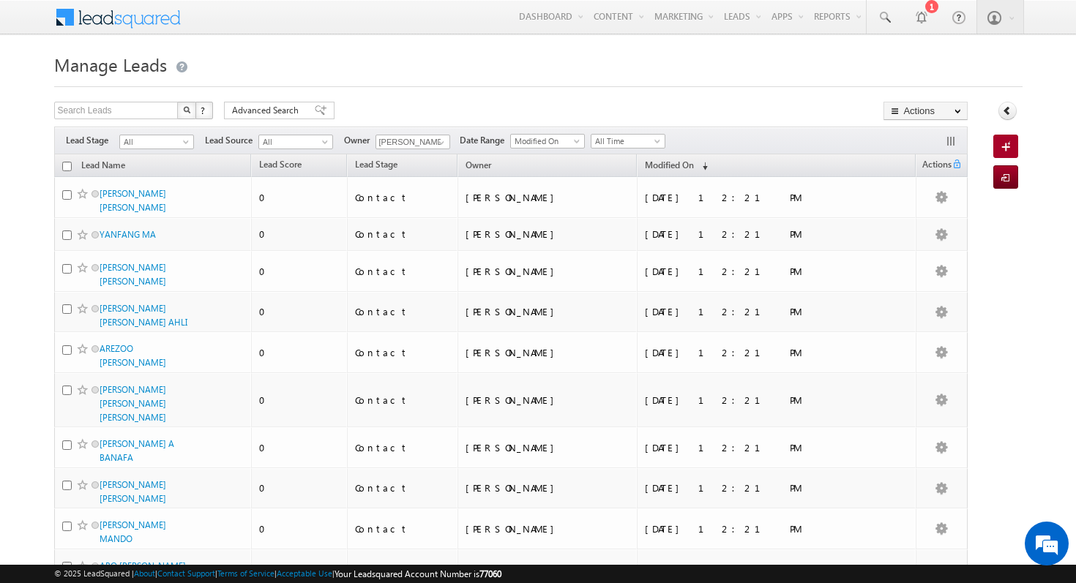
click at [66, 165] on input "checkbox" at bounding box center [67, 167] width 10 height 10
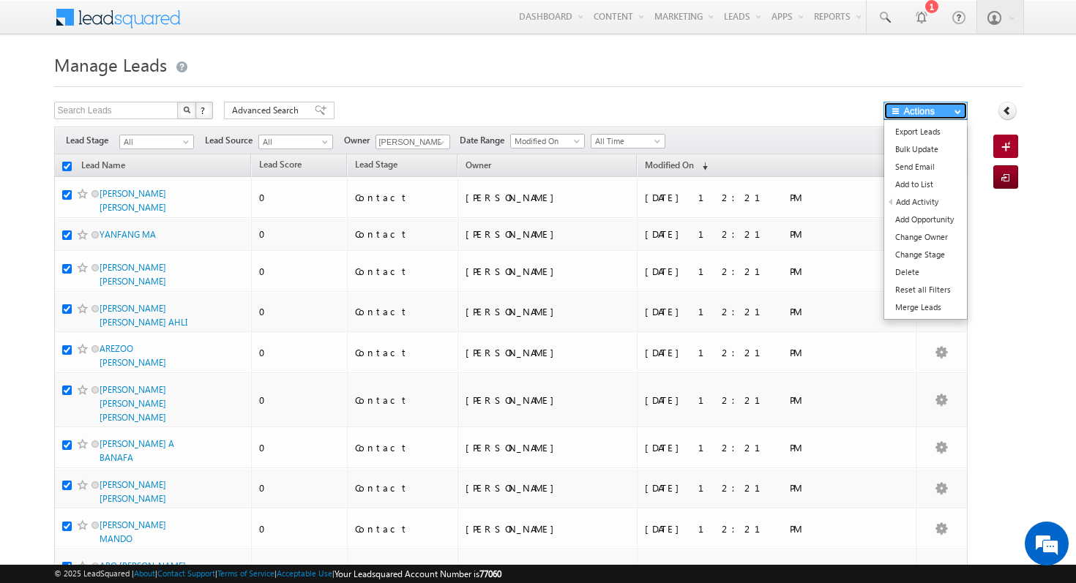
click at [958, 108] on button "Actions" at bounding box center [926, 111] width 84 height 18
click at [949, 242] on link "Change Owner" at bounding box center [925, 237] width 83 height 18
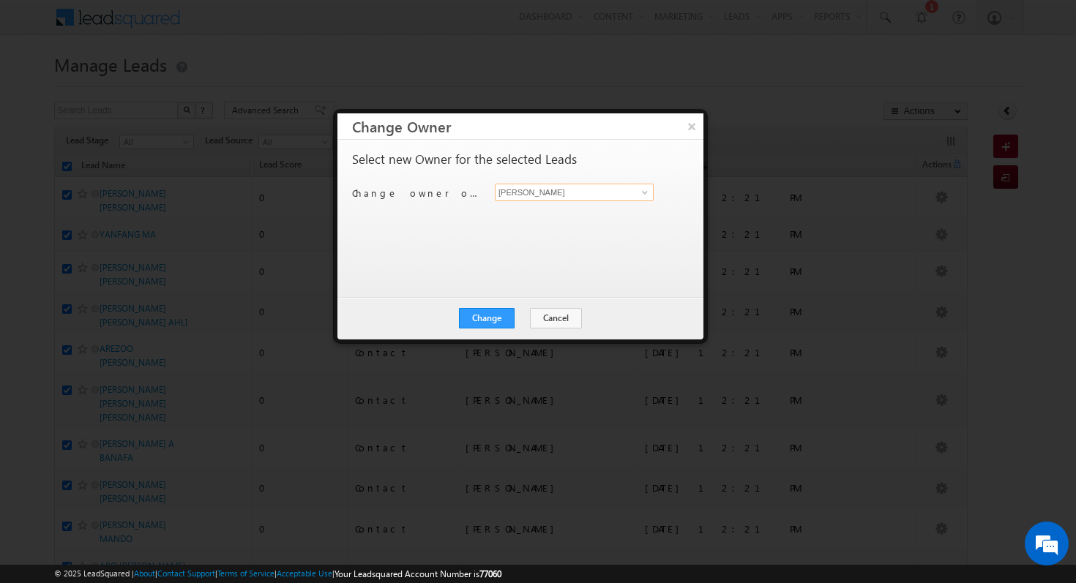
click at [586, 185] on input "[PERSON_NAME]" at bounding box center [574, 193] width 159 height 18
click at [648, 195] on span at bounding box center [645, 193] width 12 height 12
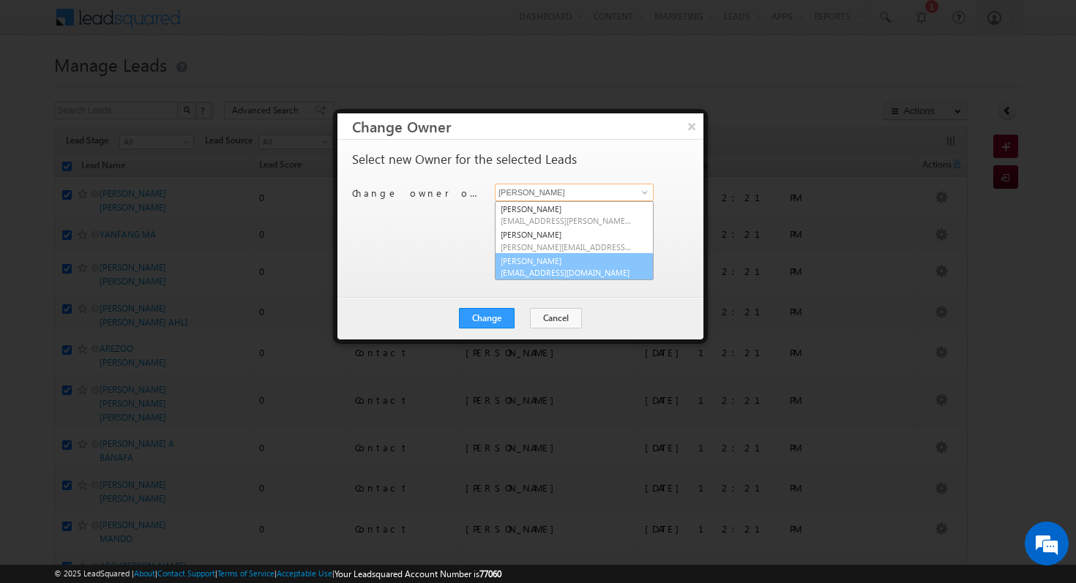
click at [600, 266] on link "vishal verma vishal.verma@indglobal.ae" at bounding box center [574, 267] width 159 height 28
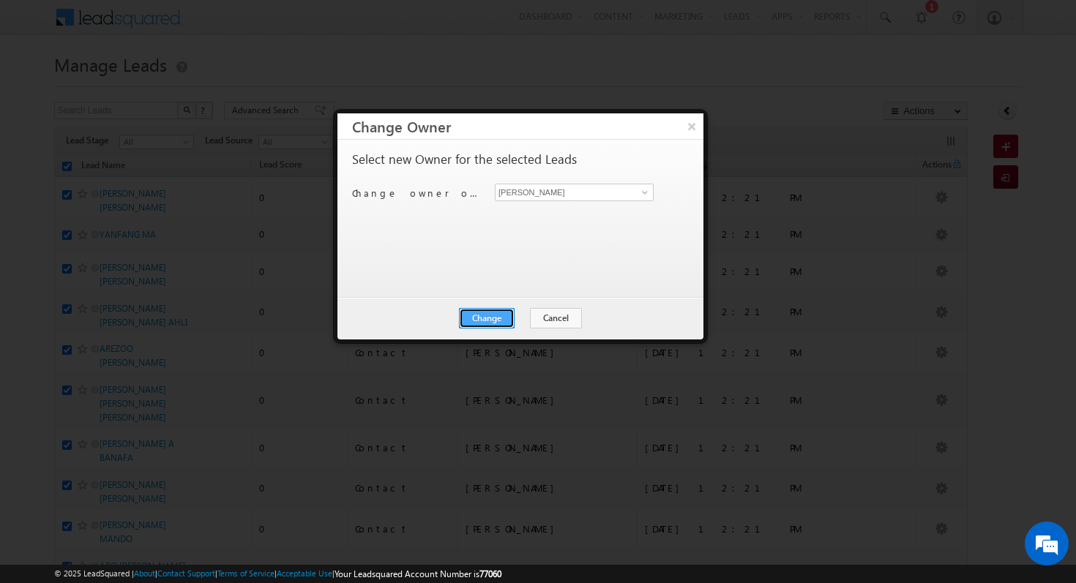
click at [499, 311] on button "Change" at bounding box center [487, 318] width 56 height 20
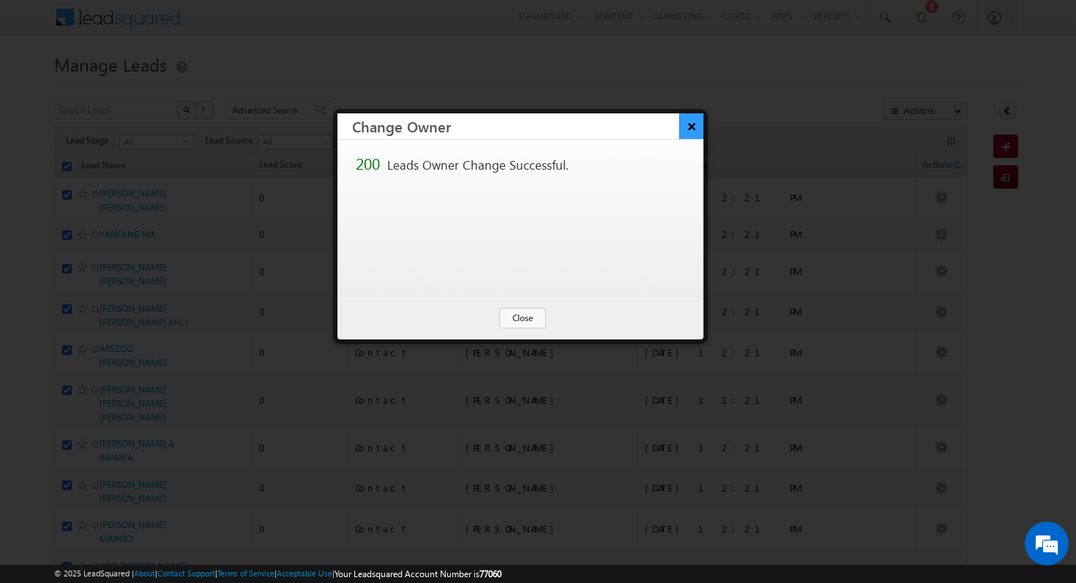
drag, startPoint x: 750, startPoint y: 138, endPoint x: 697, endPoint y: 136, distance: 53.5
click at [750, 138] on div at bounding box center [538, 291] width 1076 height 583
click at [676, 129] on h3 "Change Owner" at bounding box center [527, 126] width 351 height 26
click at [698, 128] on button "×" at bounding box center [691, 126] width 24 height 26
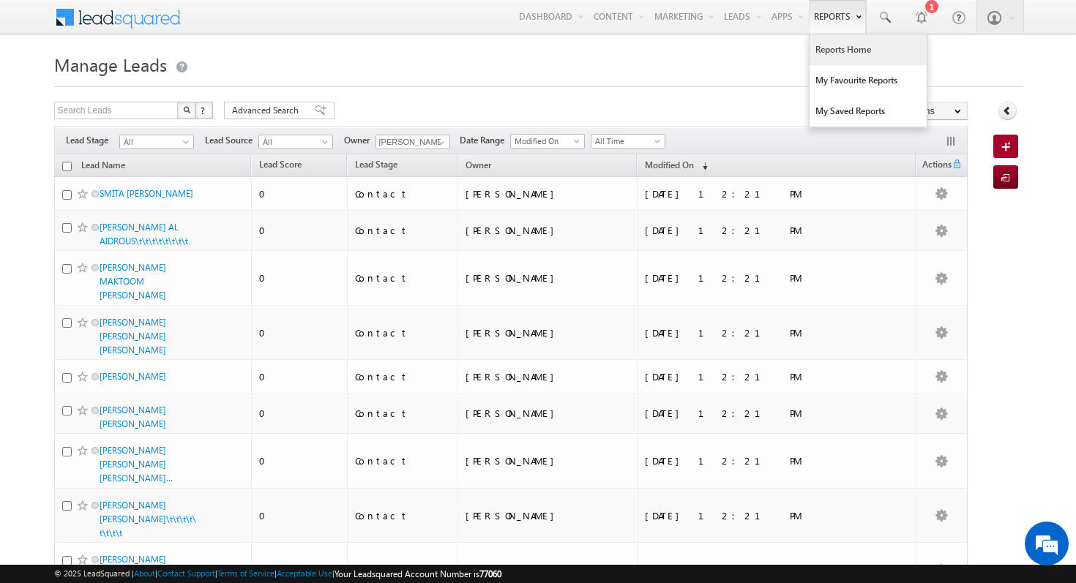
click at [840, 57] on link "Reports Home" at bounding box center [868, 49] width 117 height 31
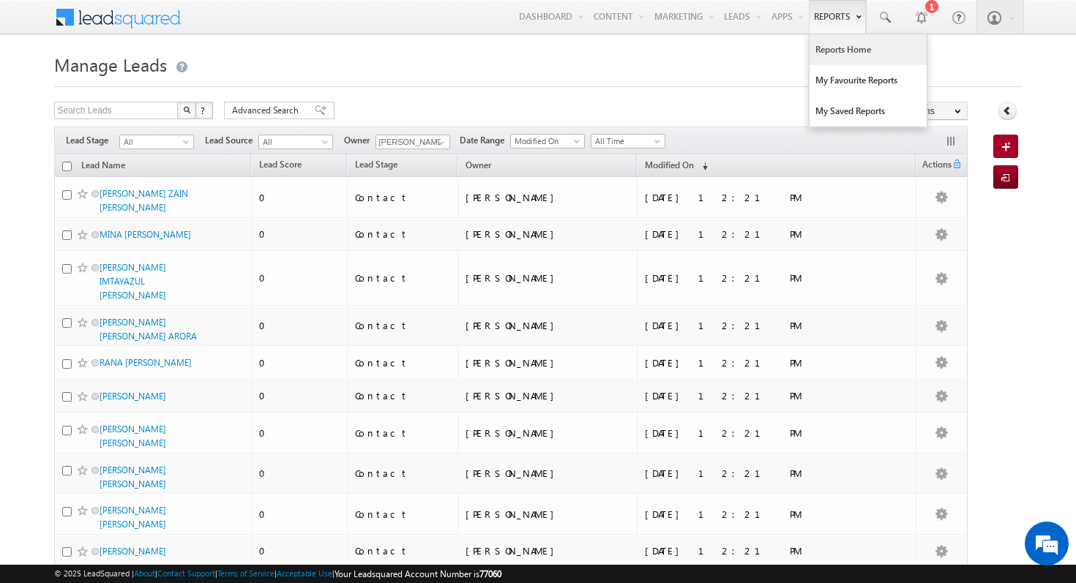
click at [844, 48] on link "Reports Home" at bounding box center [868, 49] width 117 height 31
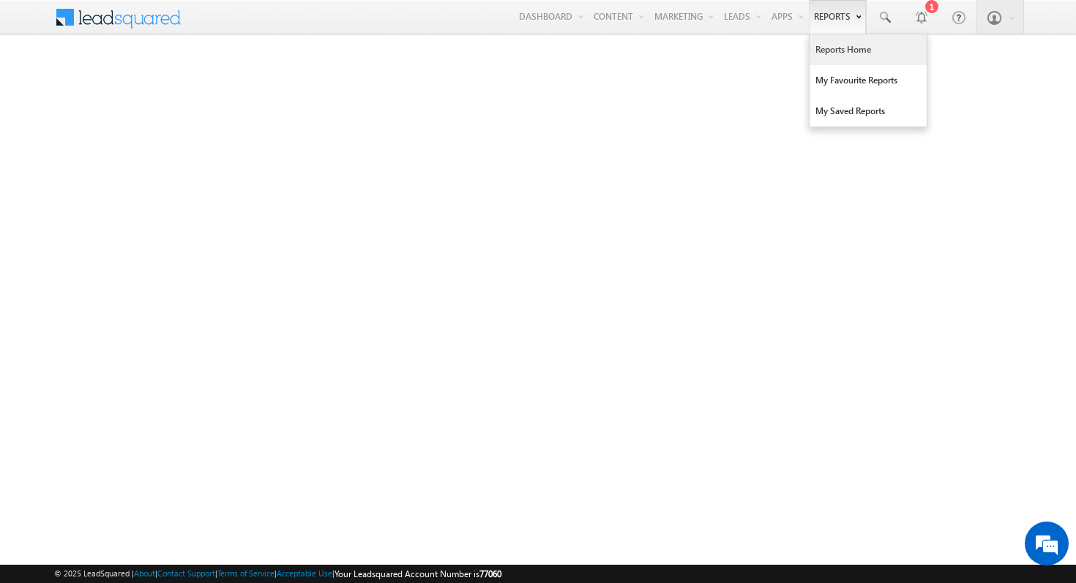
click at [834, 23] on link "Reports" at bounding box center [837, 17] width 57 height 34
click at [864, 42] on link "Reports Home" at bounding box center [868, 49] width 117 height 31
